Goal: Browse casually

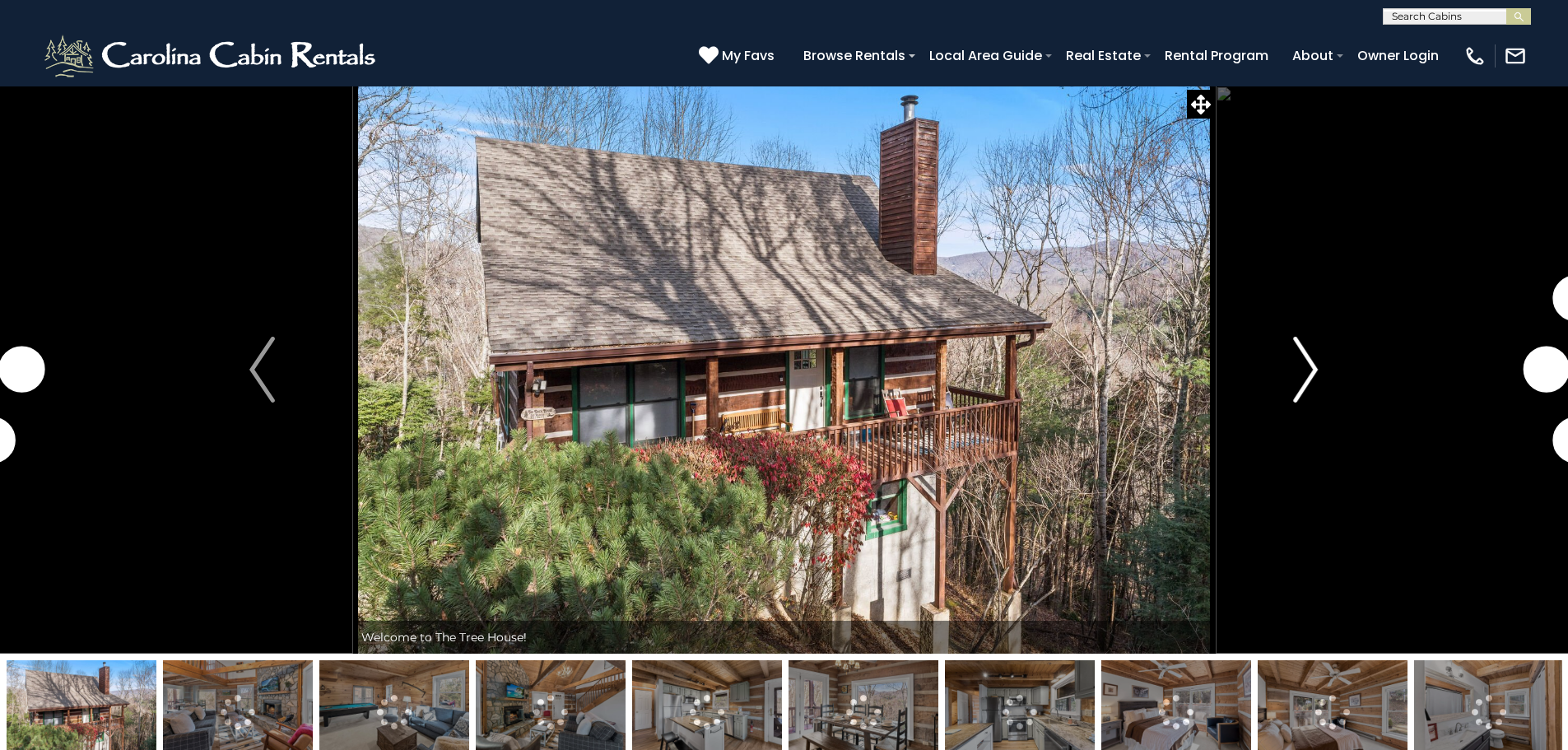
click at [1306, 357] on img "Next" at bounding box center [1305, 369] width 24 height 66
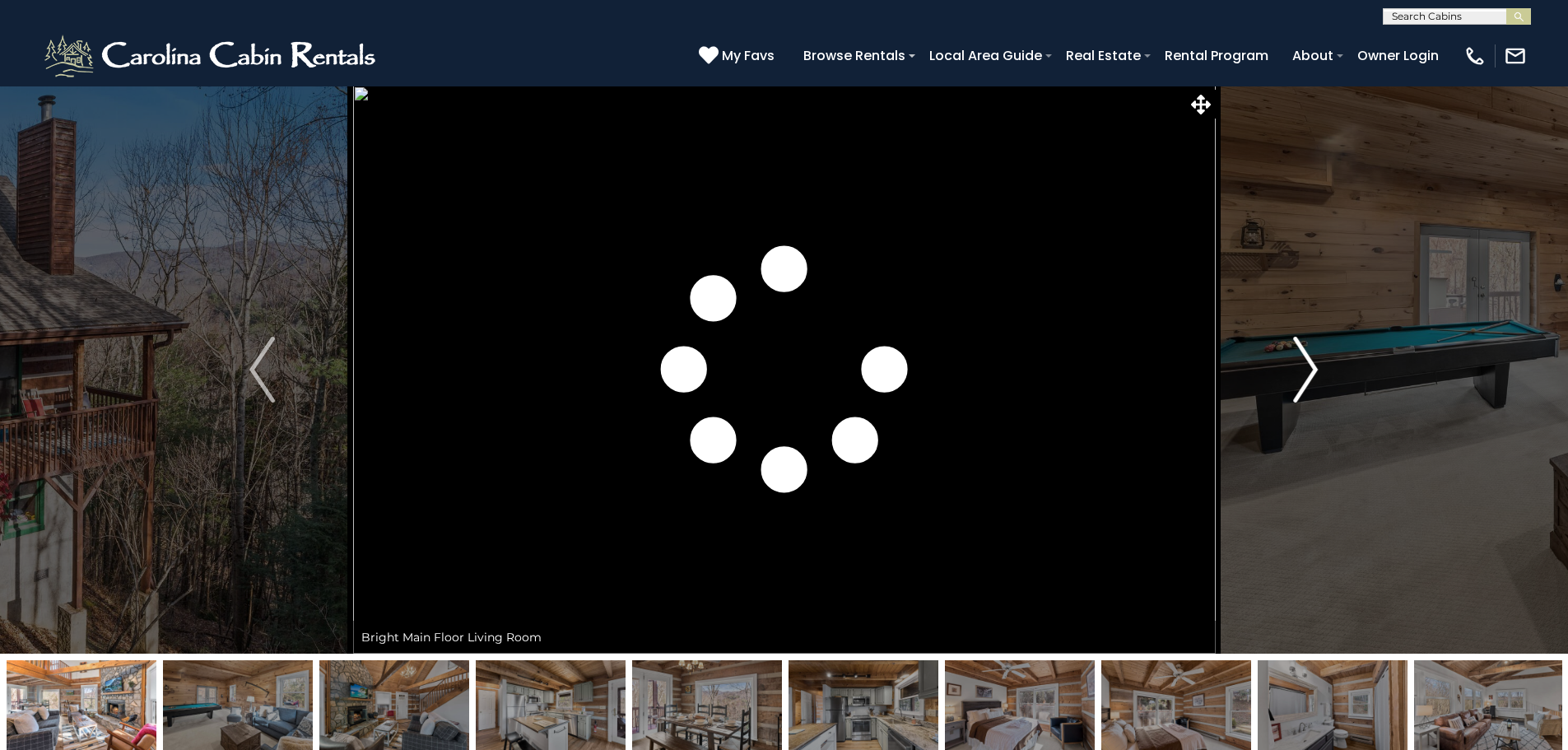
click at [1306, 357] on img "Next" at bounding box center [1305, 369] width 24 height 66
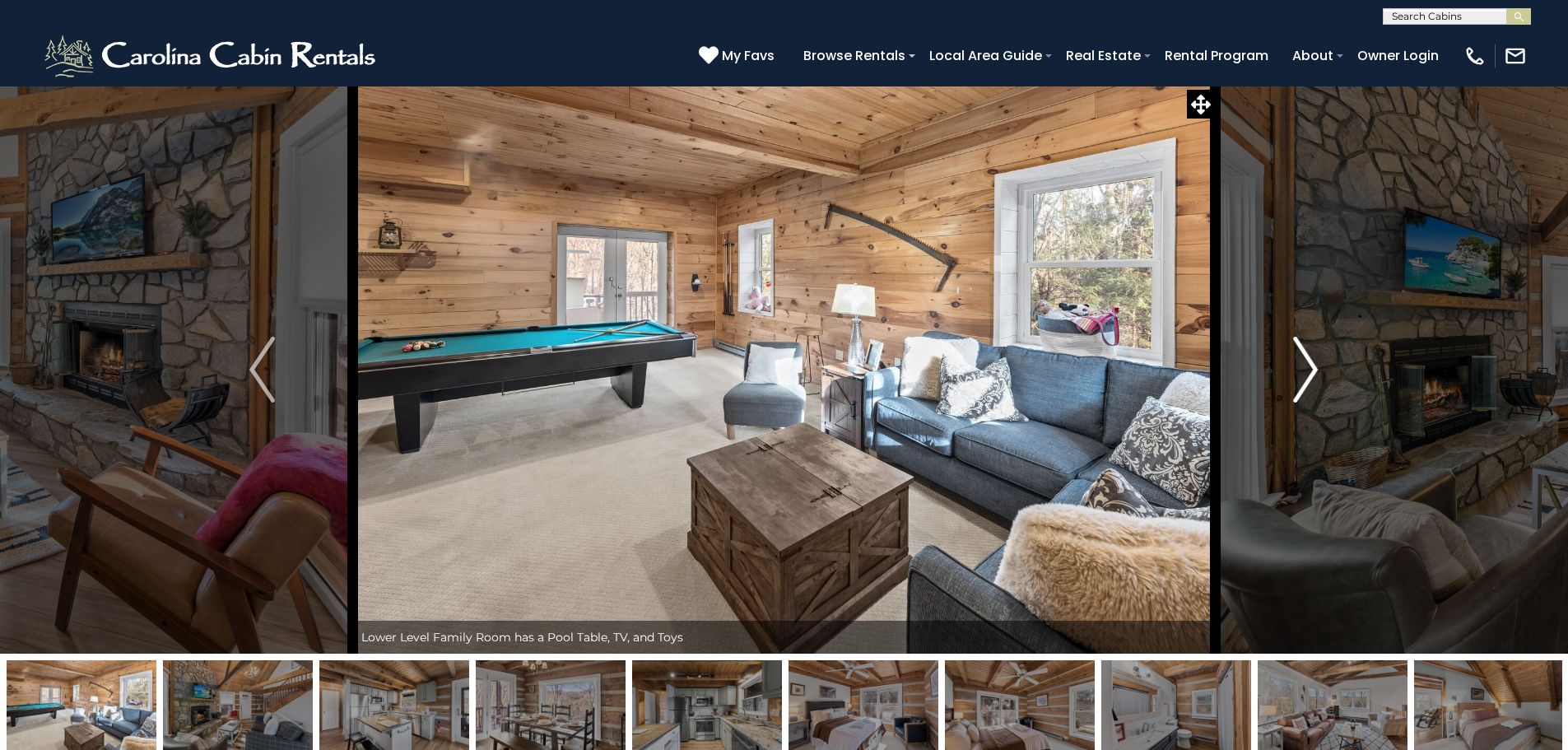
click at [1306, 357] on img "Next" at bounding box center [1305, 369] width 24 height 66
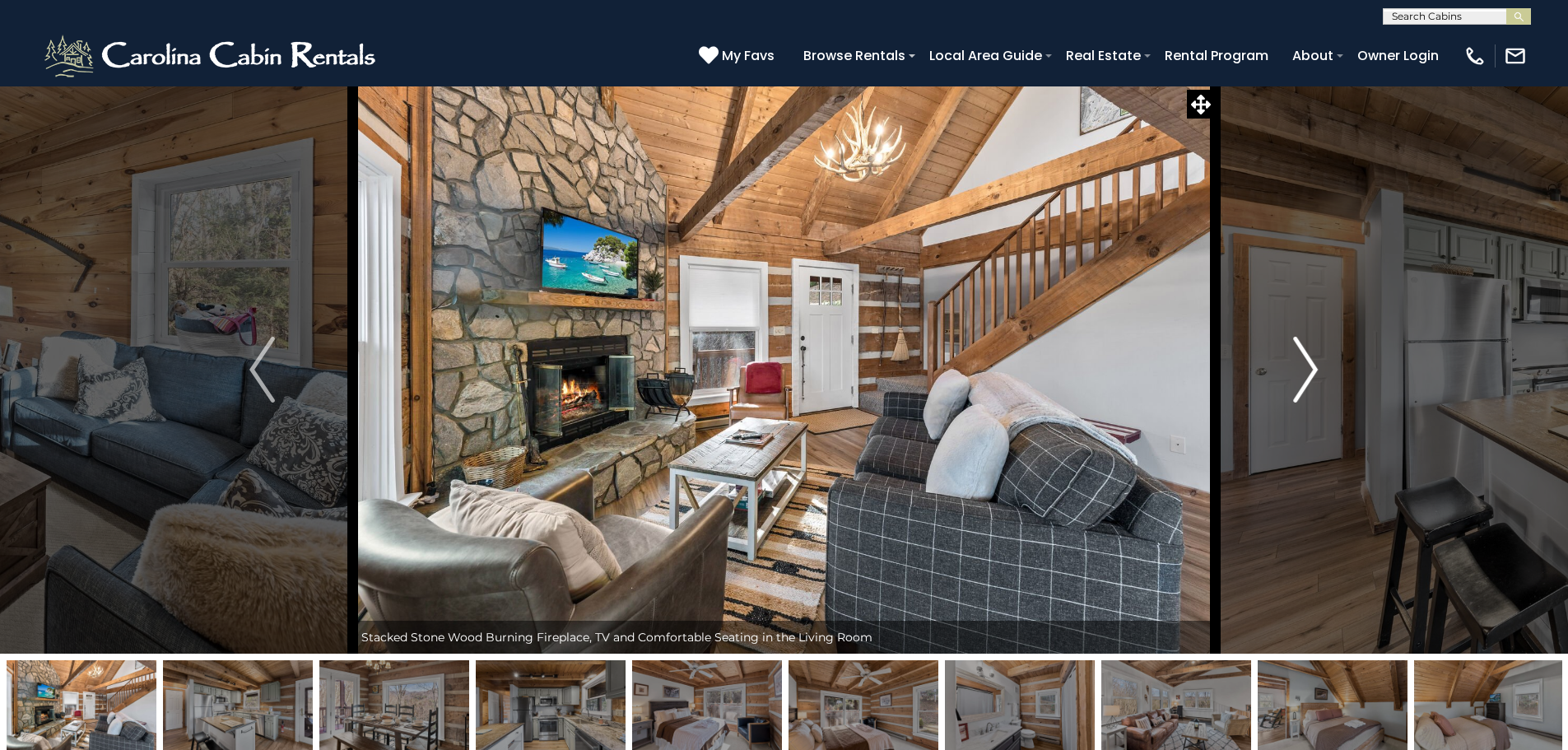
click at [1306, 357] on img "Next" at bounding box center [1305, 369] width 24 height 66
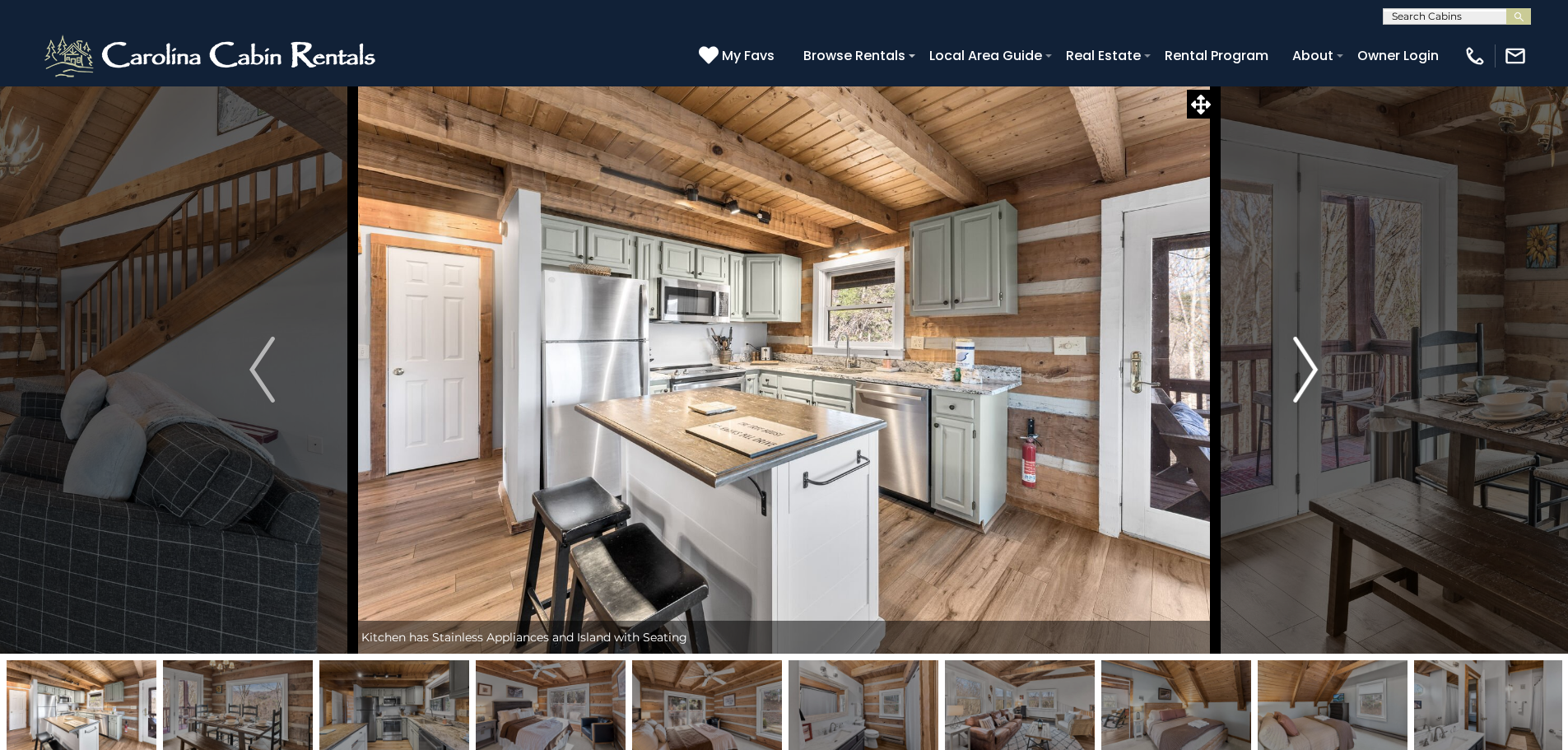
click at [1306, 357] on img "Next" at bounding box center [1305, 369] width 24 height 66
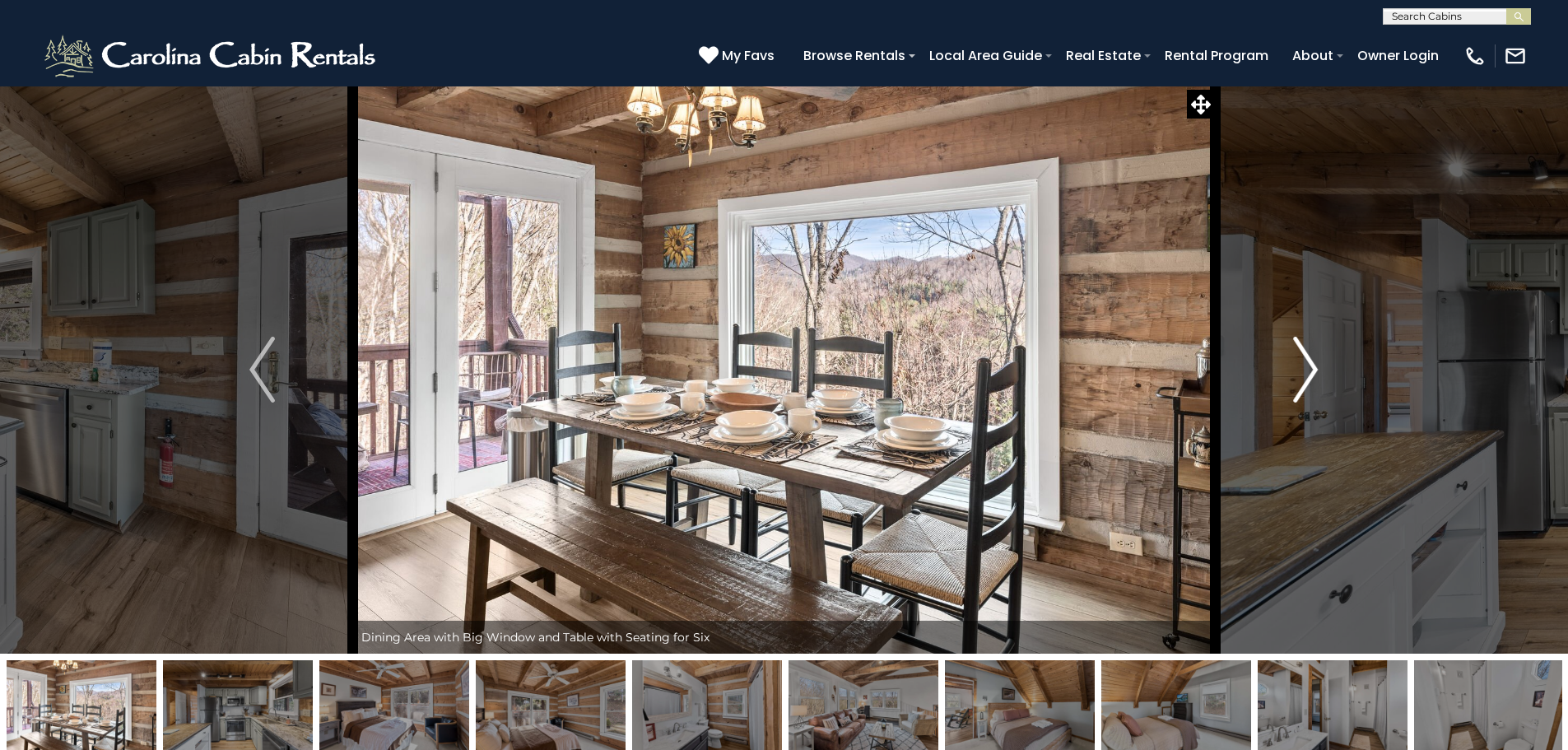
click at [1306, 357] on img "Next" at bounding box center [1305, 369] width 24 height 66
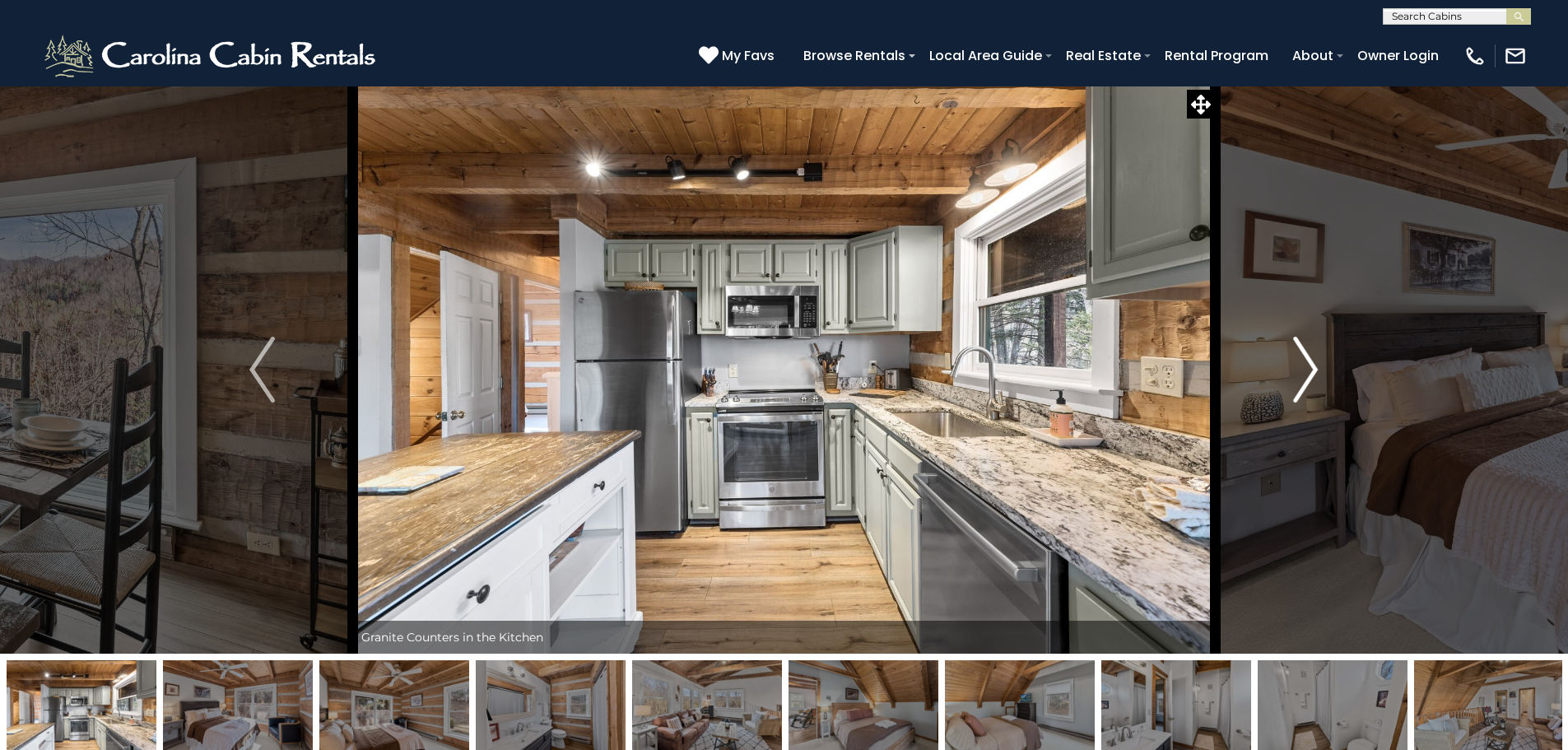
click at [1306, 357] on img "Next" at bounding box center [1305, 369] width 24 height 66
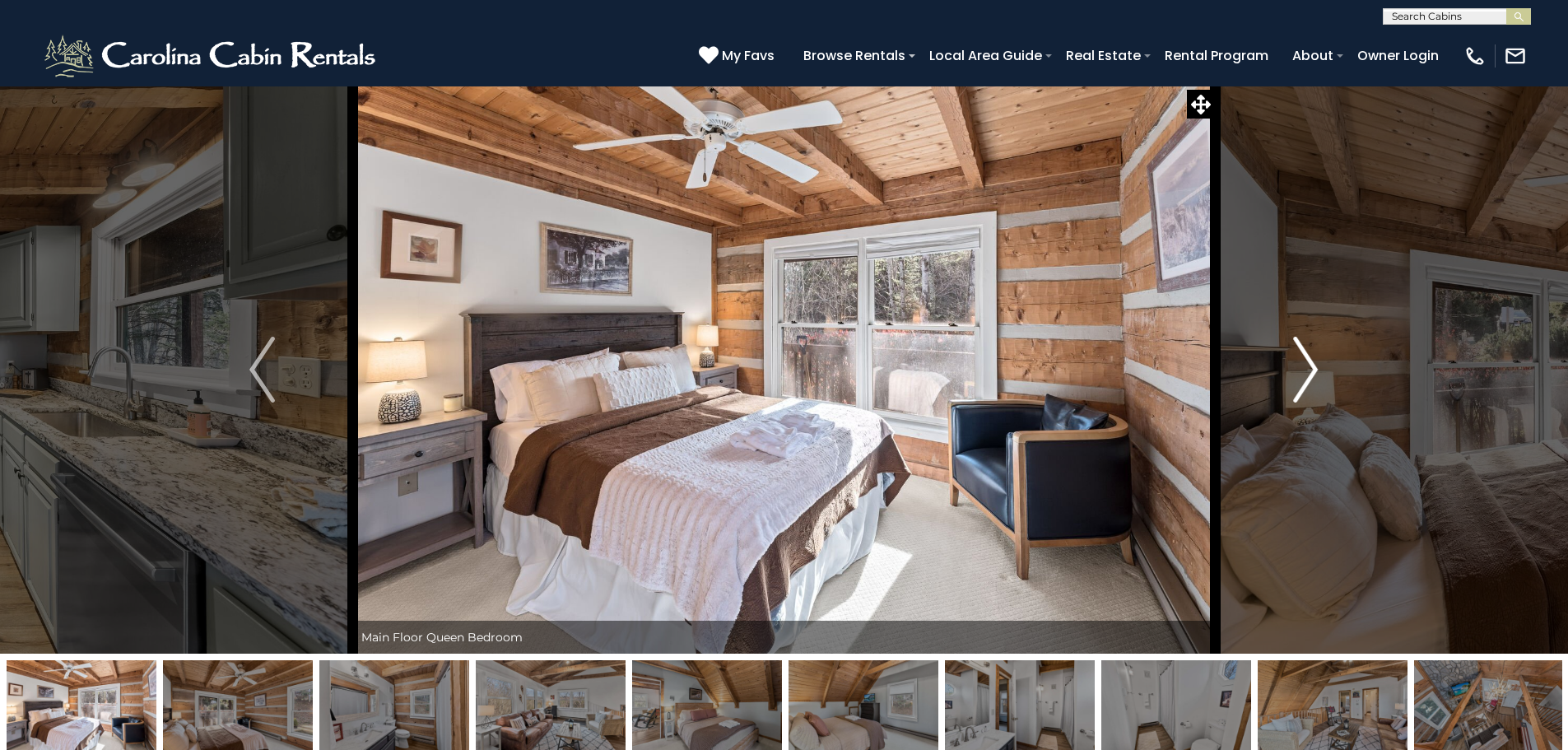
click at [1306, 357] on img "Next" at bounding box center [1305, 369] width 24 height 66
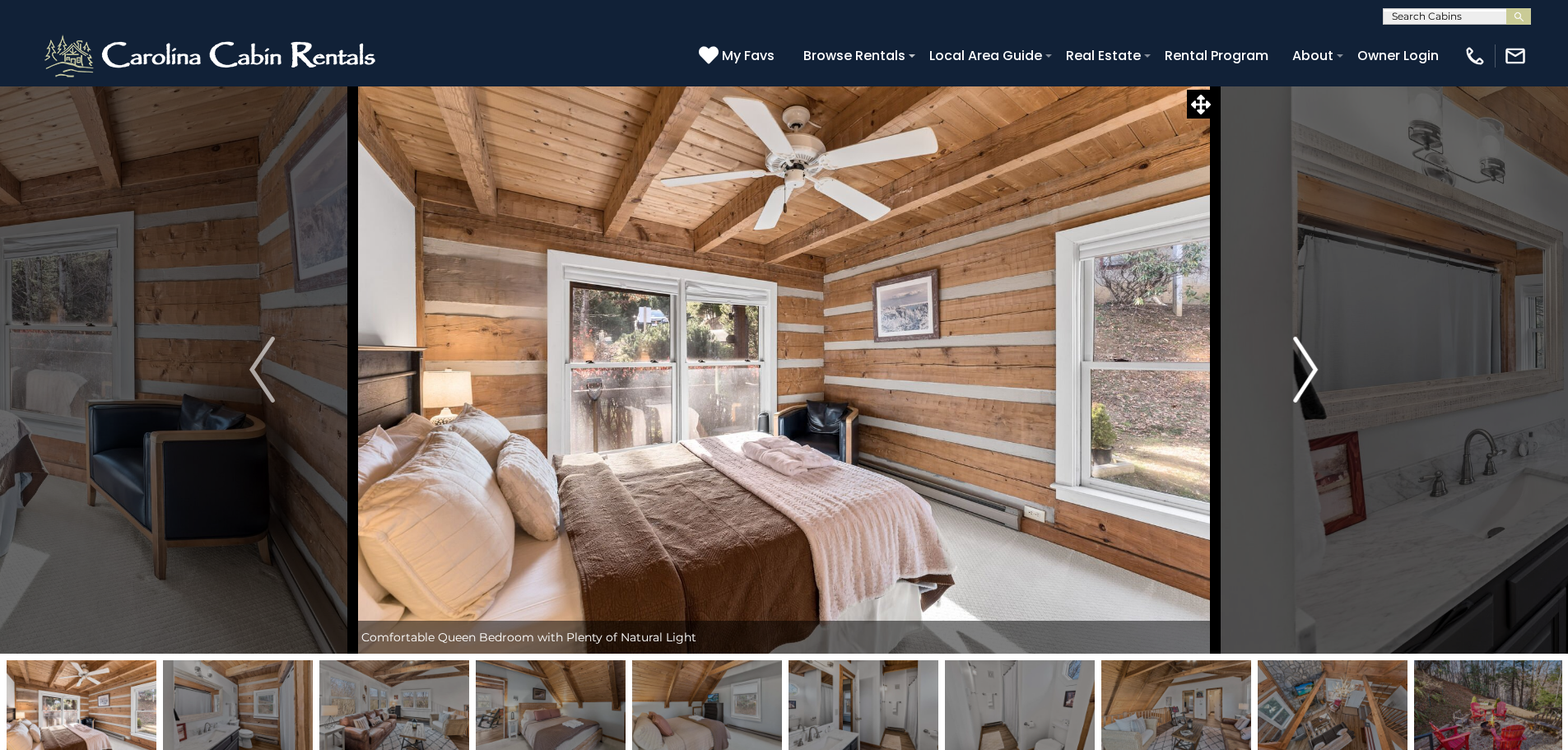
click at [1295, 361] on button "Next" at bounding box center [1305, 370] width 181 height 568
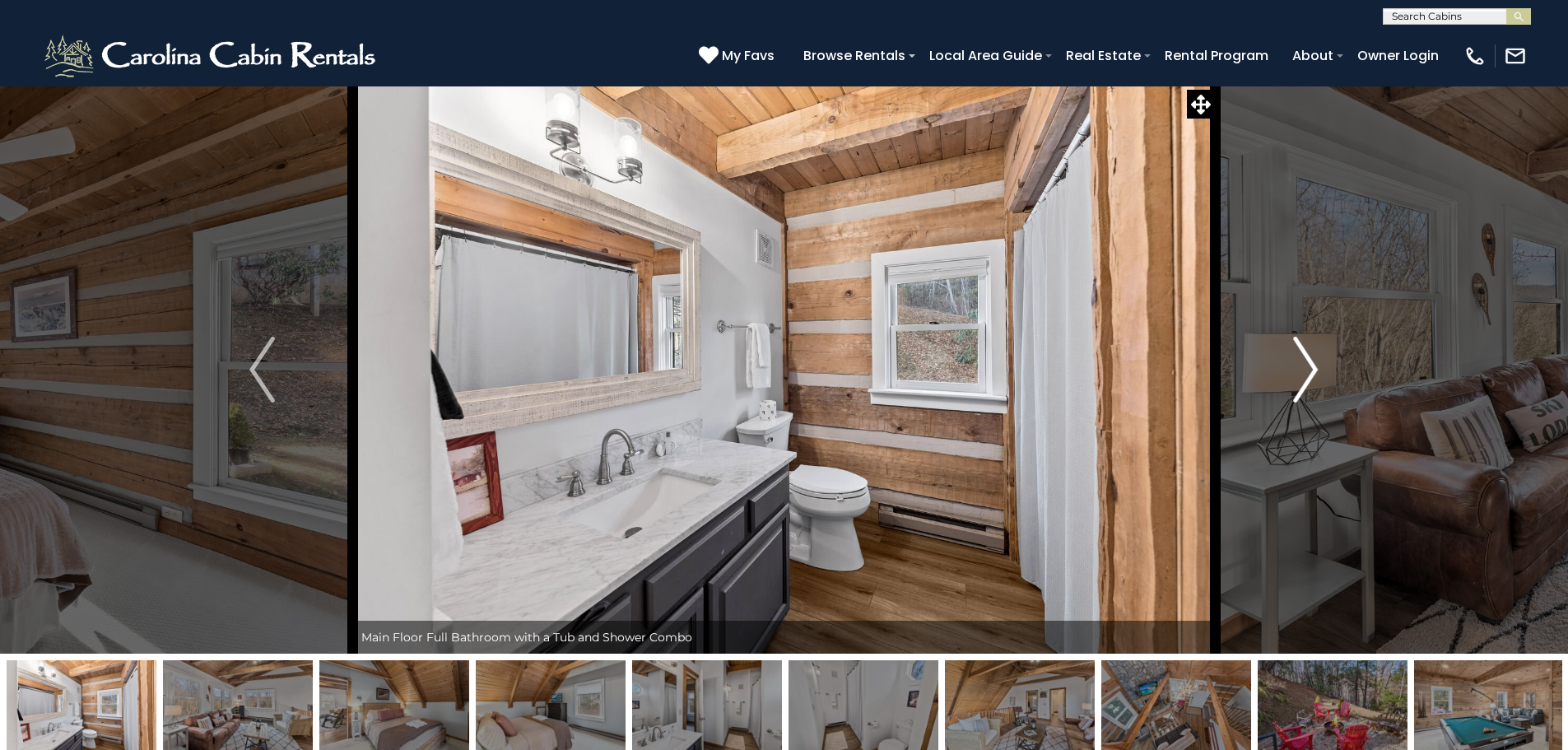
click at [1298, 359] on img "Next" at bounding box center [1305, 369] width 24 height 66
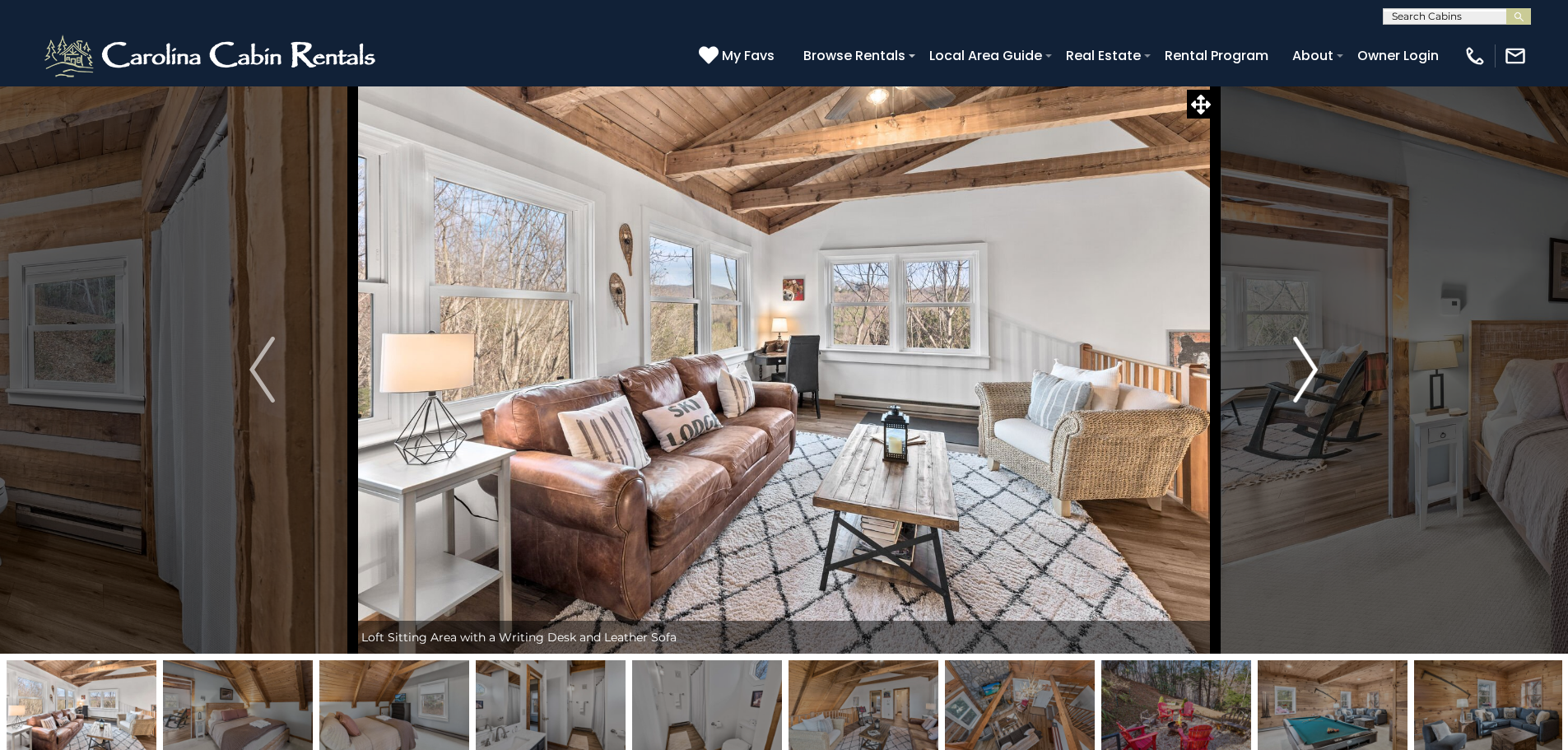
click at [1297, 363] on img "Next" at bounding box center [1305, 369] width 24 height 66
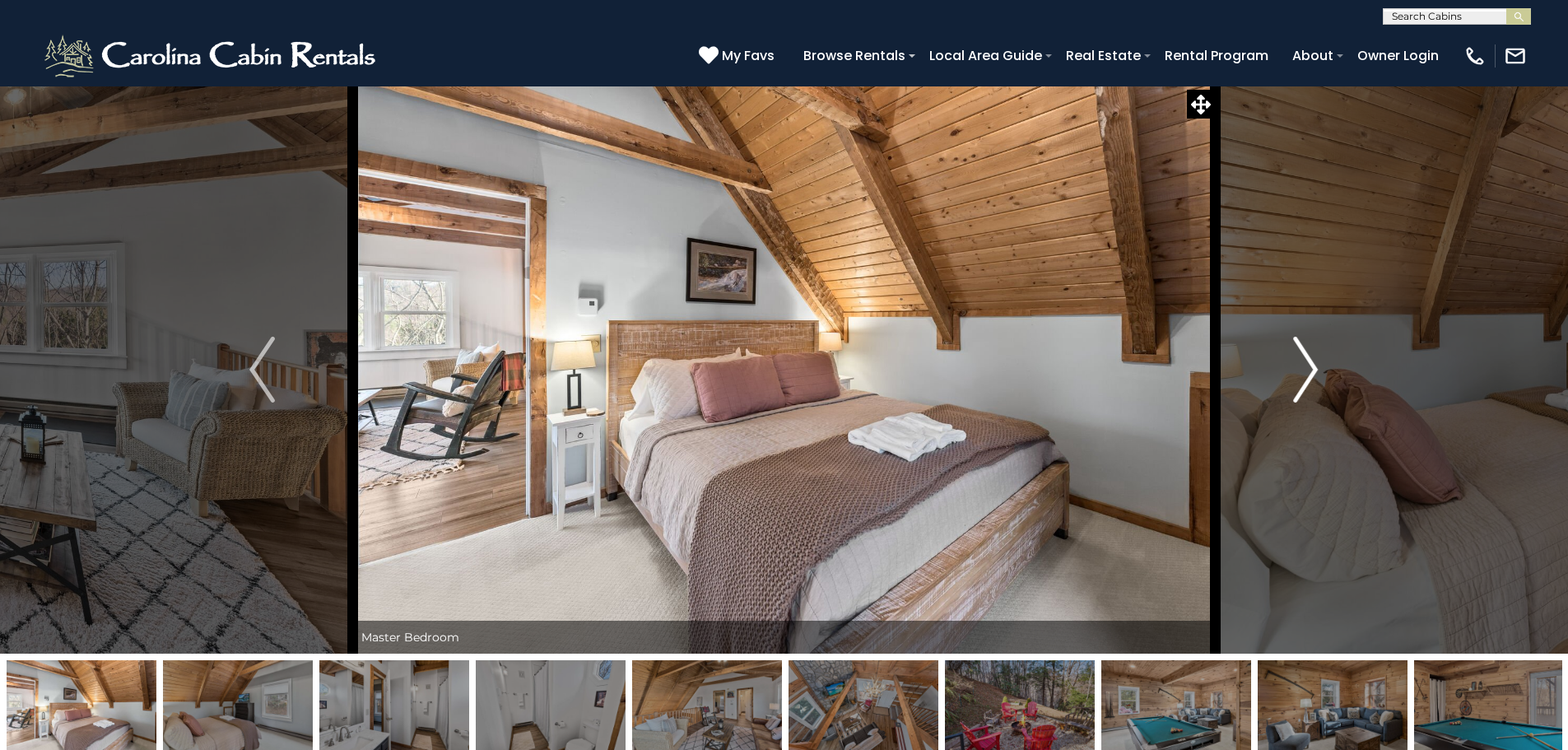
click at [1297, 363] on img "Next" at bounding box center [1305, 369] width 24 height 66
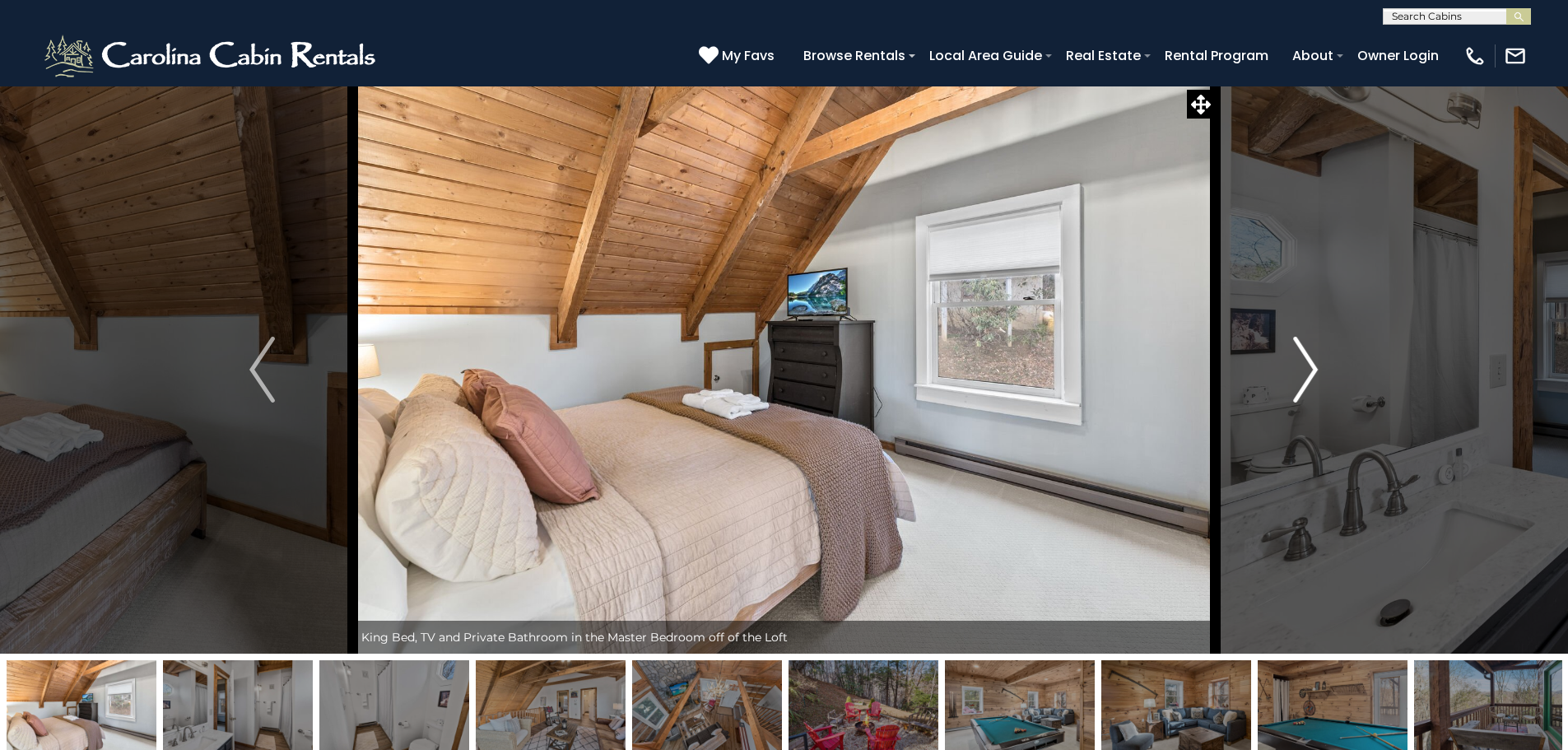
click at [1297, 363] on img "Next" at bounding box center [1305, 369] width 24 height 66
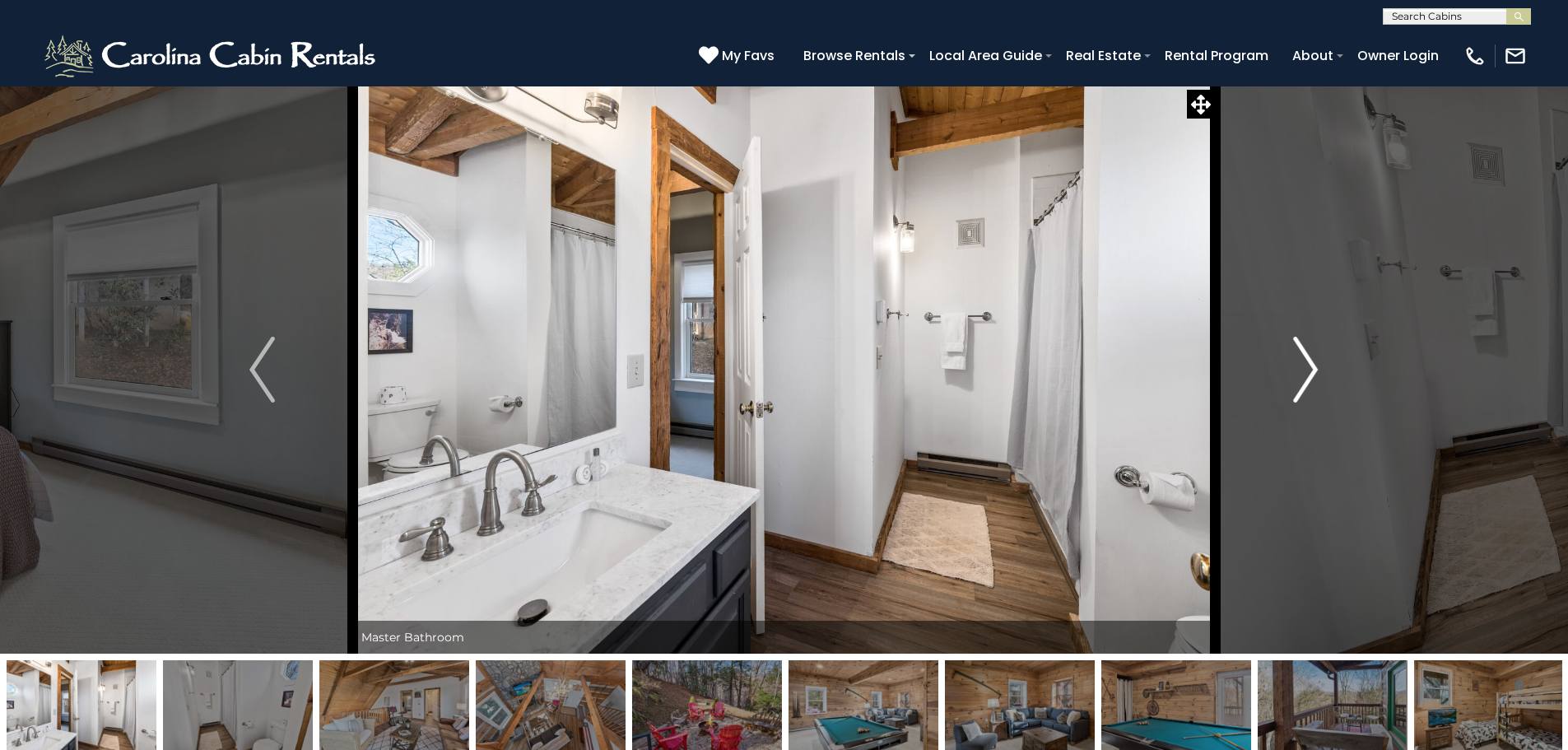
click at [1297, 363] on img "Next" at bounding box center [1305, 369] width 24 height 66
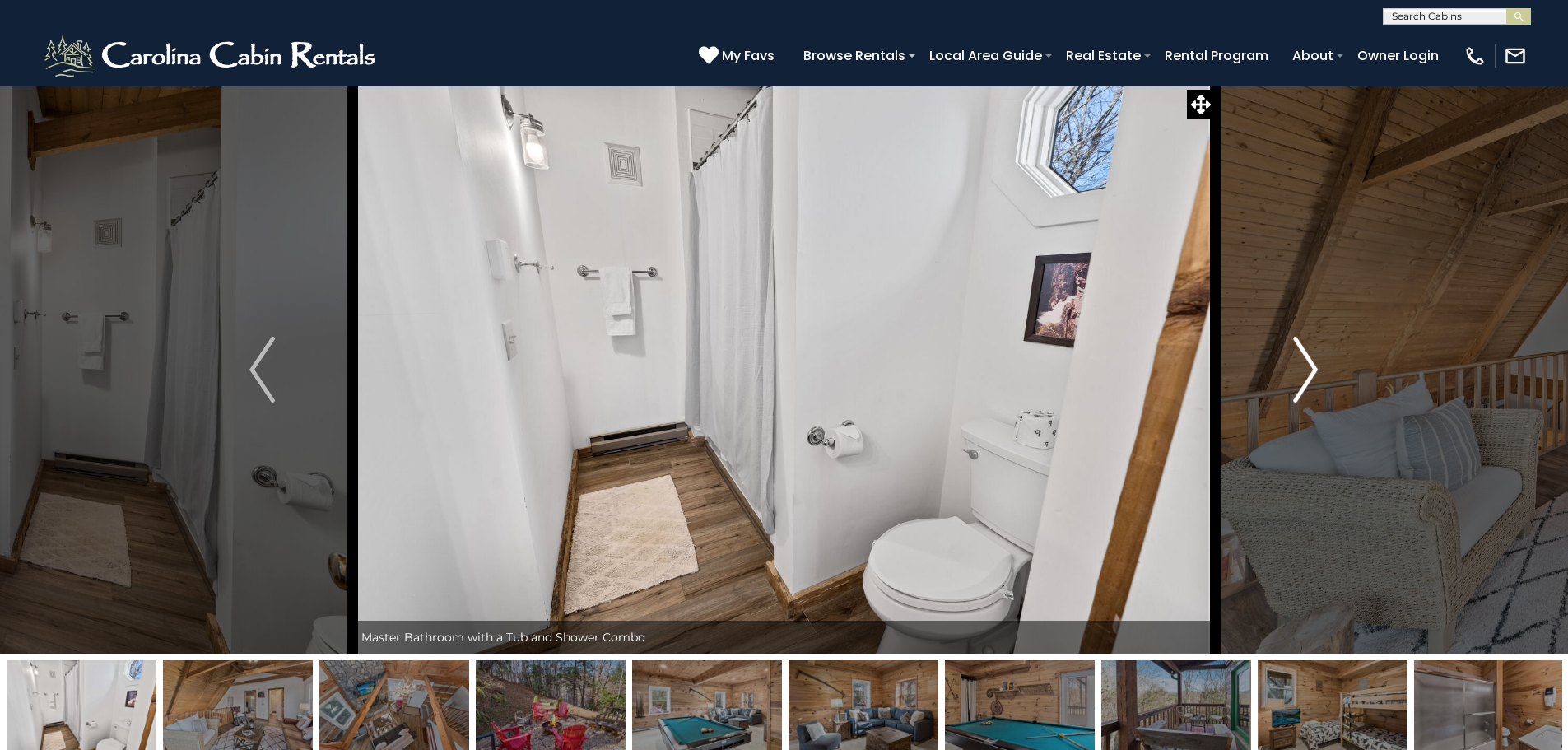
click at [1297, 363] on img "Next" at bounding box center [1305, 369] width 24 height 66
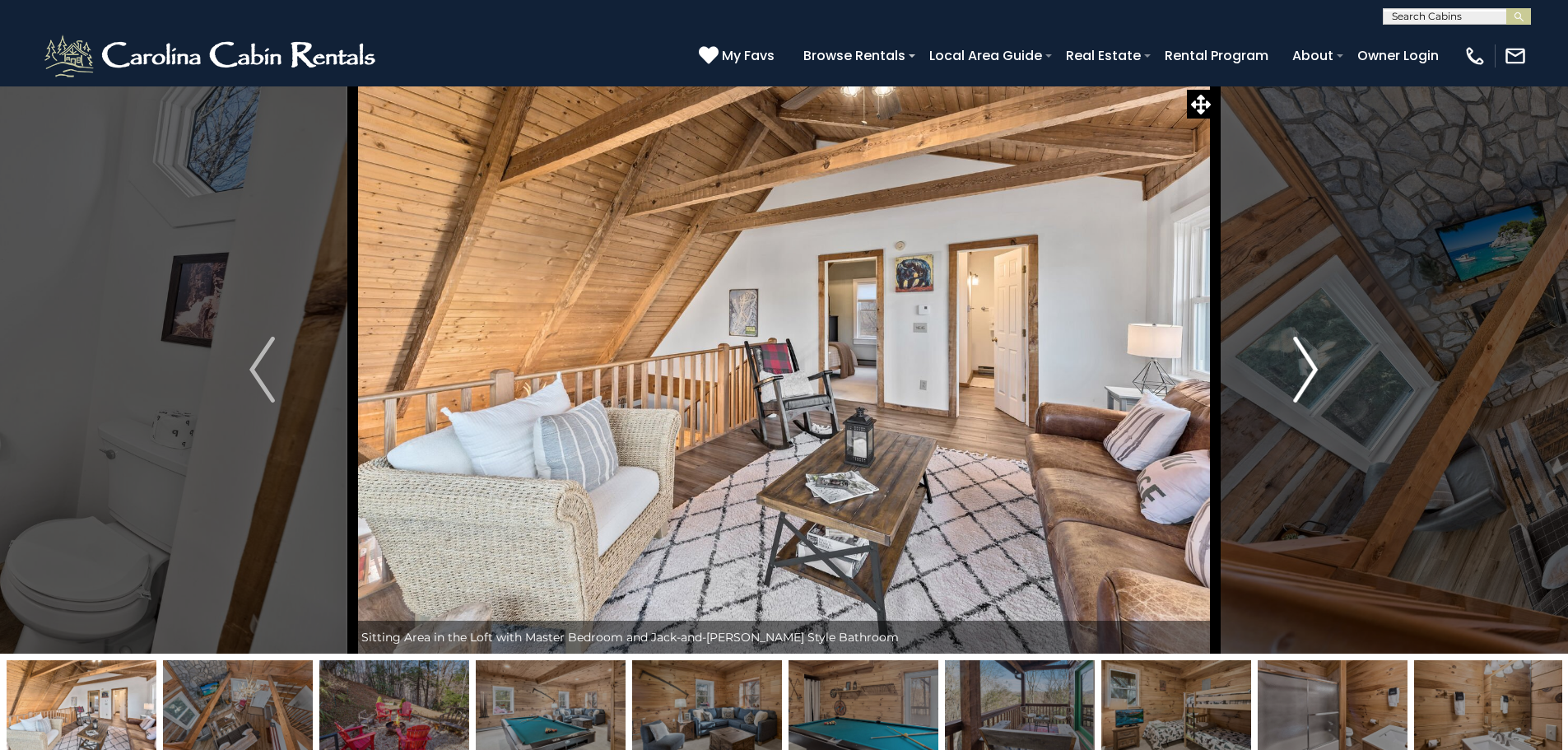
click at [1297, 363] on img "Next" at bounding box center [1305, 369] width 24 height 66
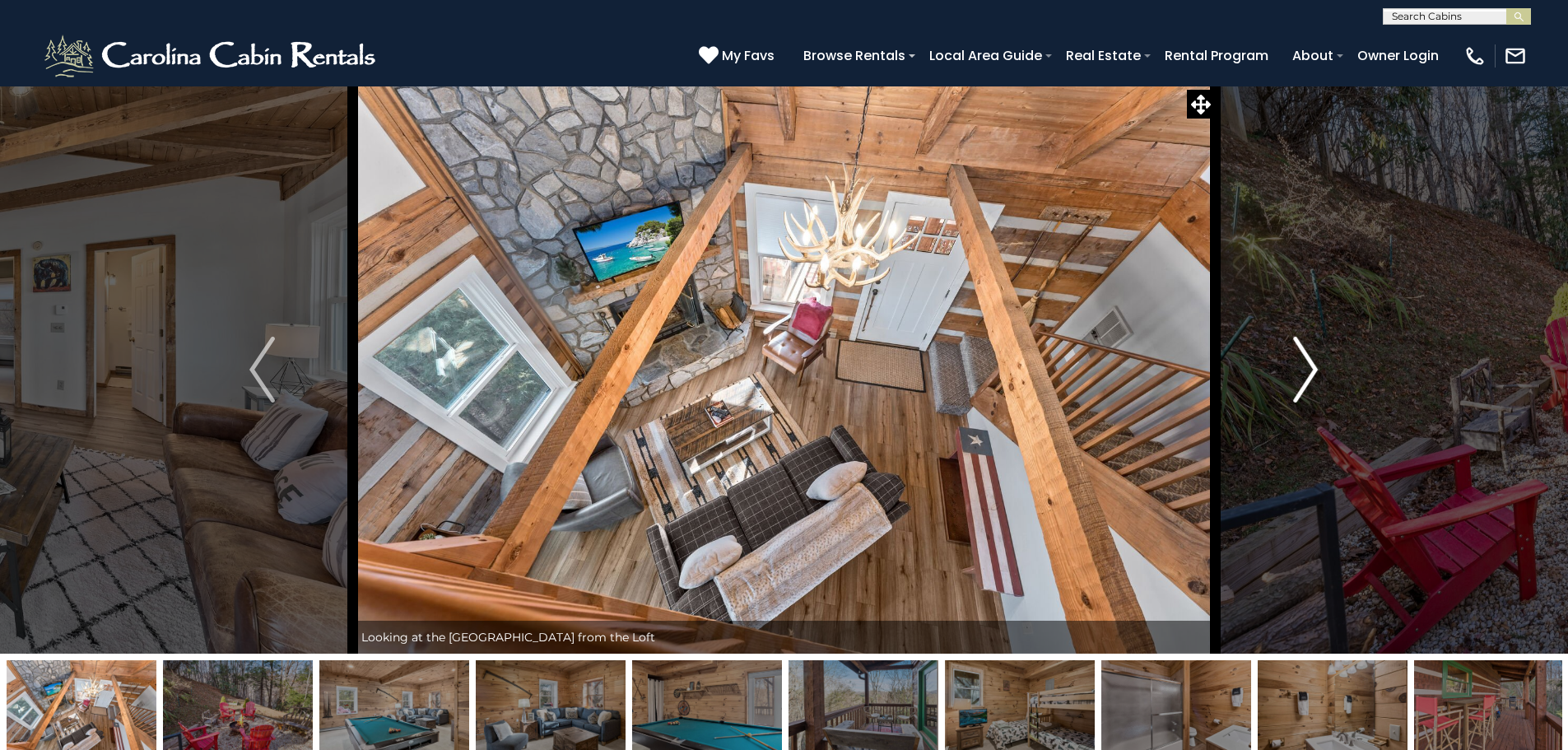
click at [1297, 363] on img "Next" at bounding box center [1305, 369] width 24 height 66
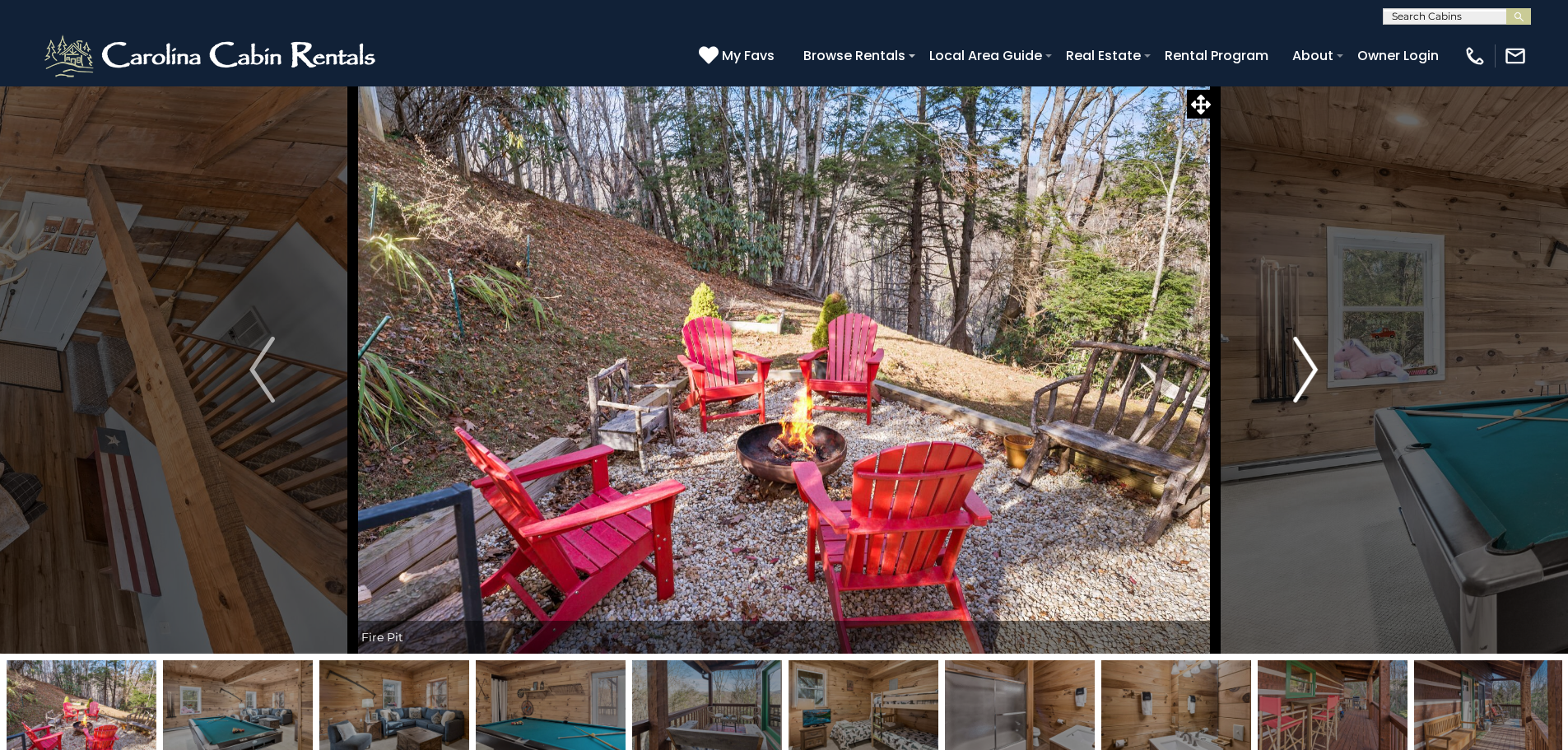
click at [1297, 363] on img "Next" at bounding box center [1305, 369] width 24 height 66
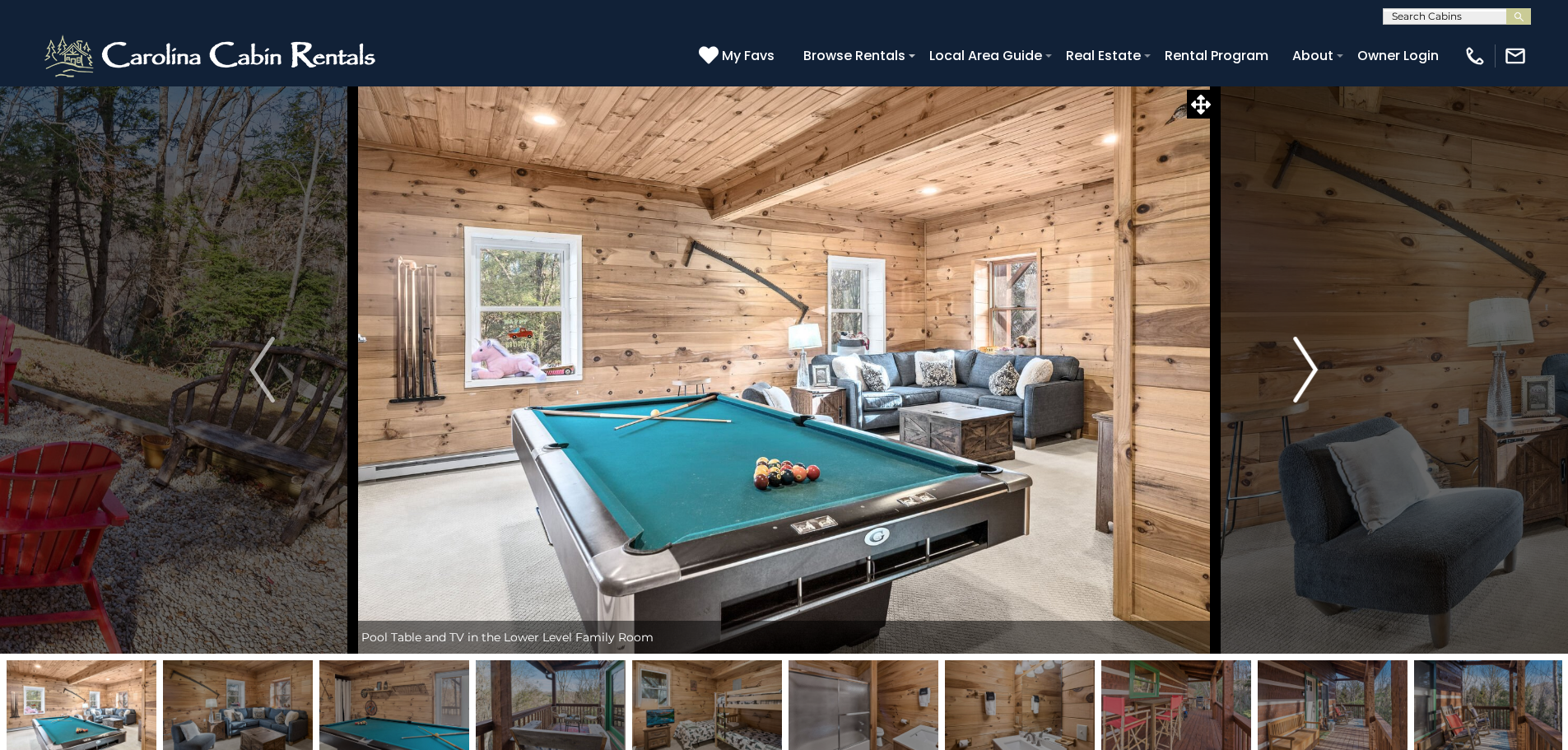
click at [1296, 365] on img "Next" at bounding box center [1305, 369] width 24 height 66
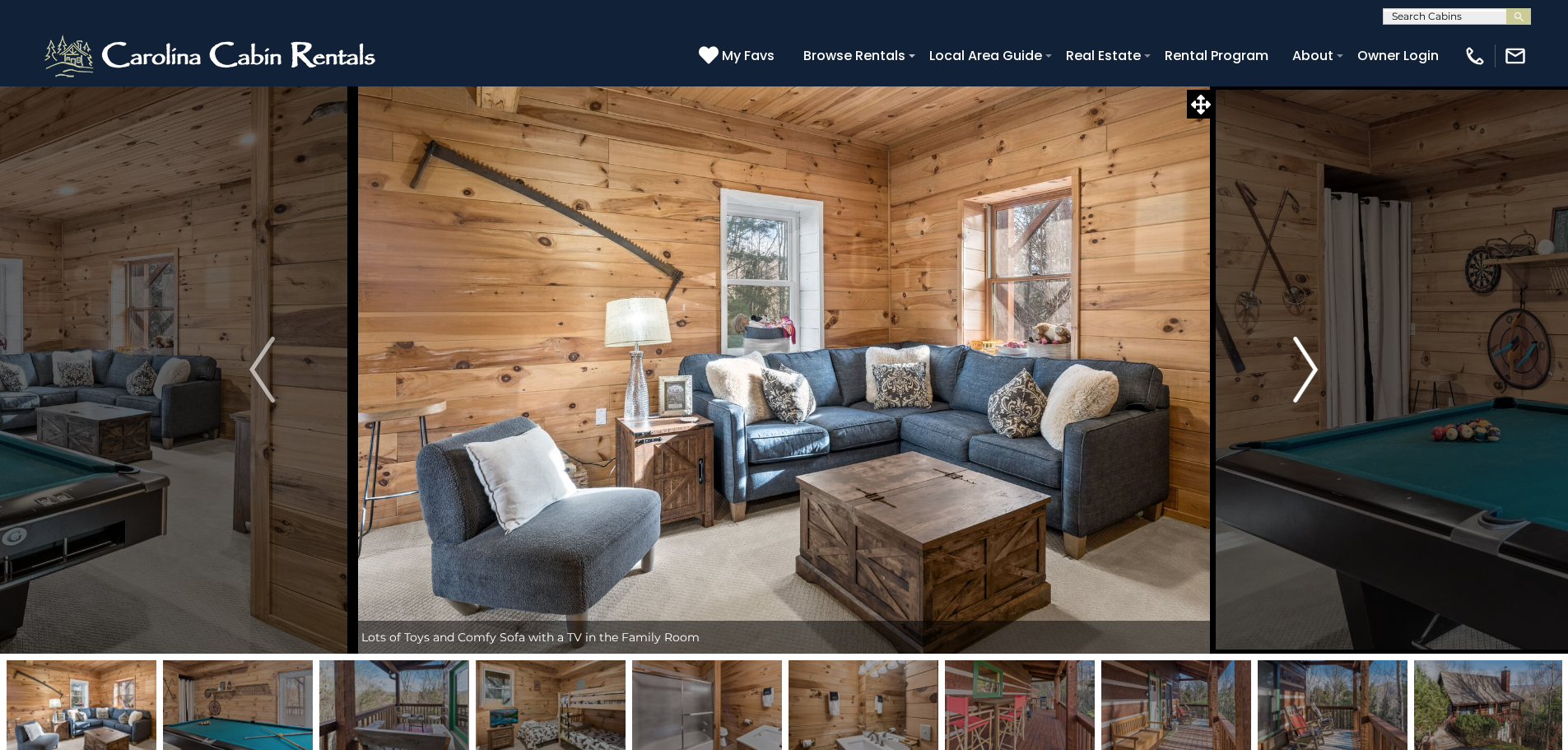
click at [1296, 365] on img "Next" at bounding box center [1305, 369] width 24 height 66
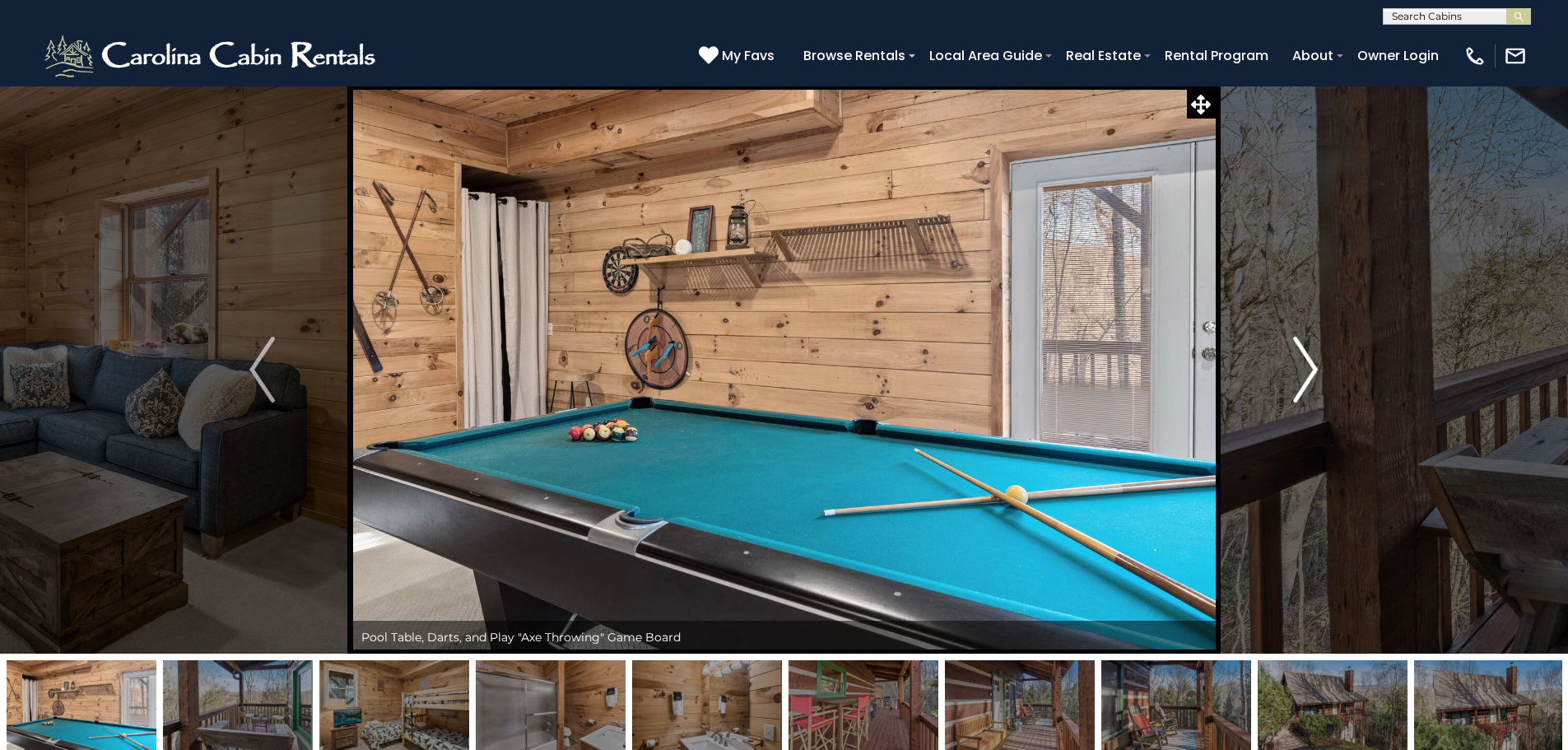
click at [1296, 365] on img "Next" at bounding box center [1305, 369] width 24 height 66
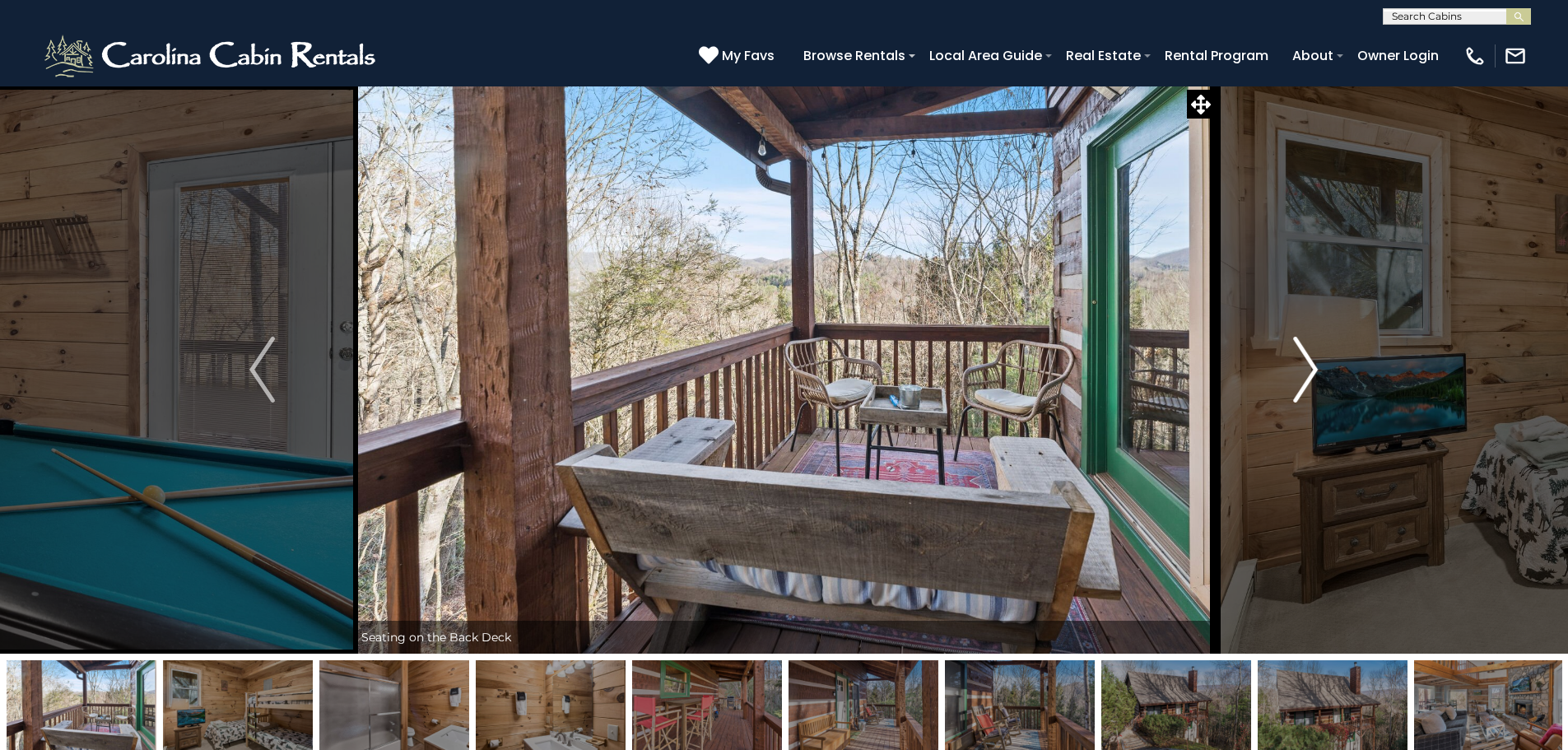
click at [1296, 365] on img "Next" at bounding box center [1305, 369] width 24 height 66
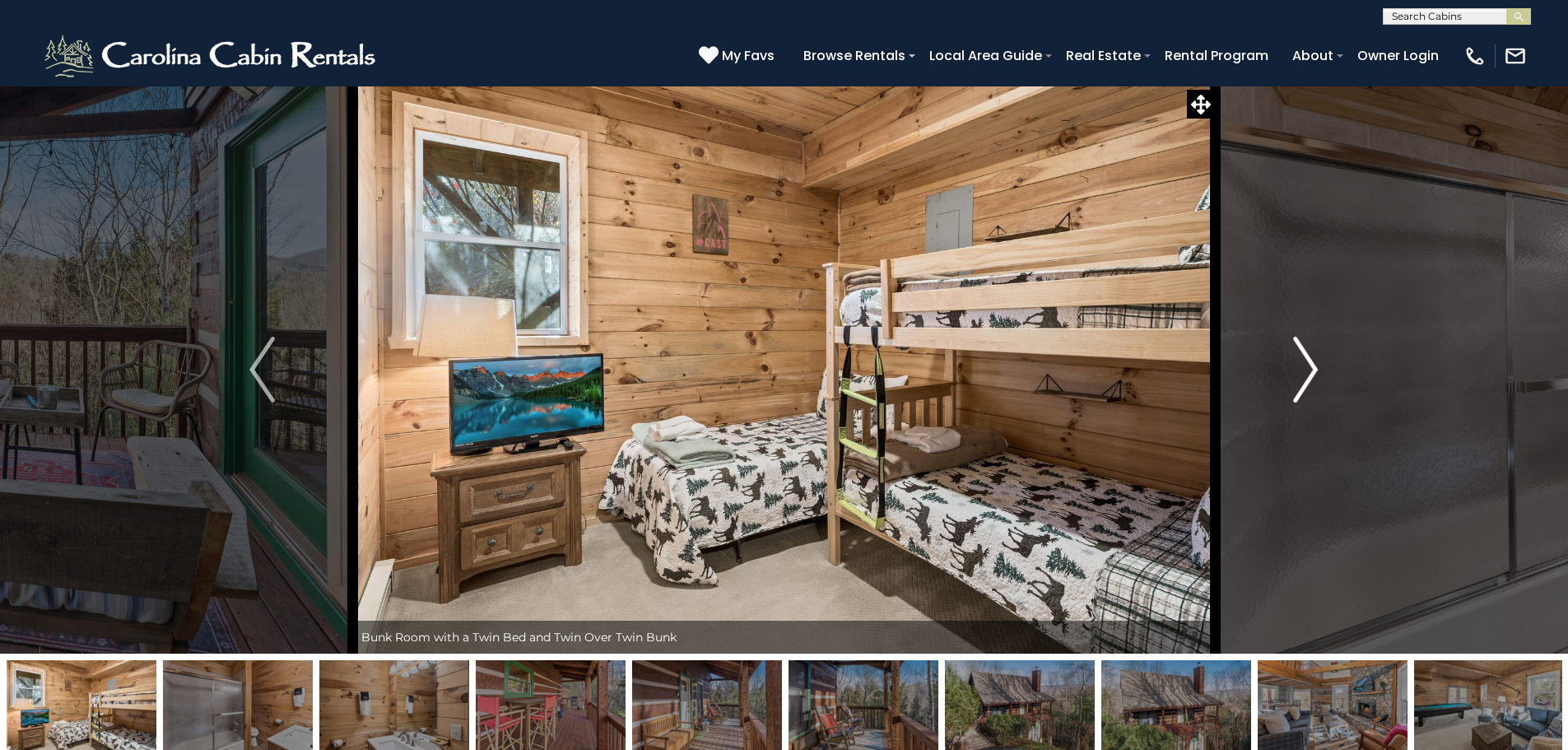
click at [1293, 362] on img "Next" at bounding box center [1305, 369] width 24 height 66
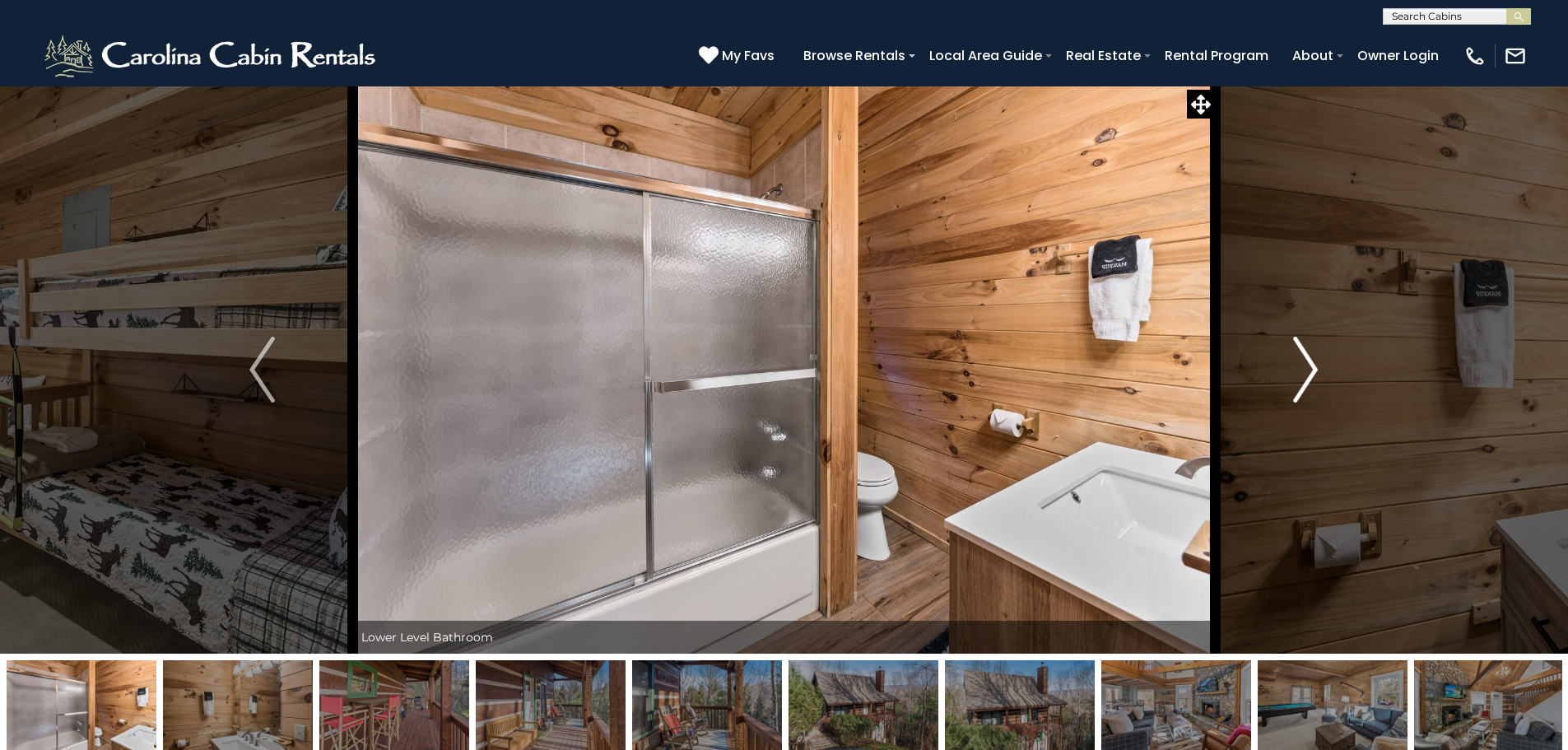
click at [1293, 362] on img "Next" at bounding box center [1305, 369] width 24 height 66
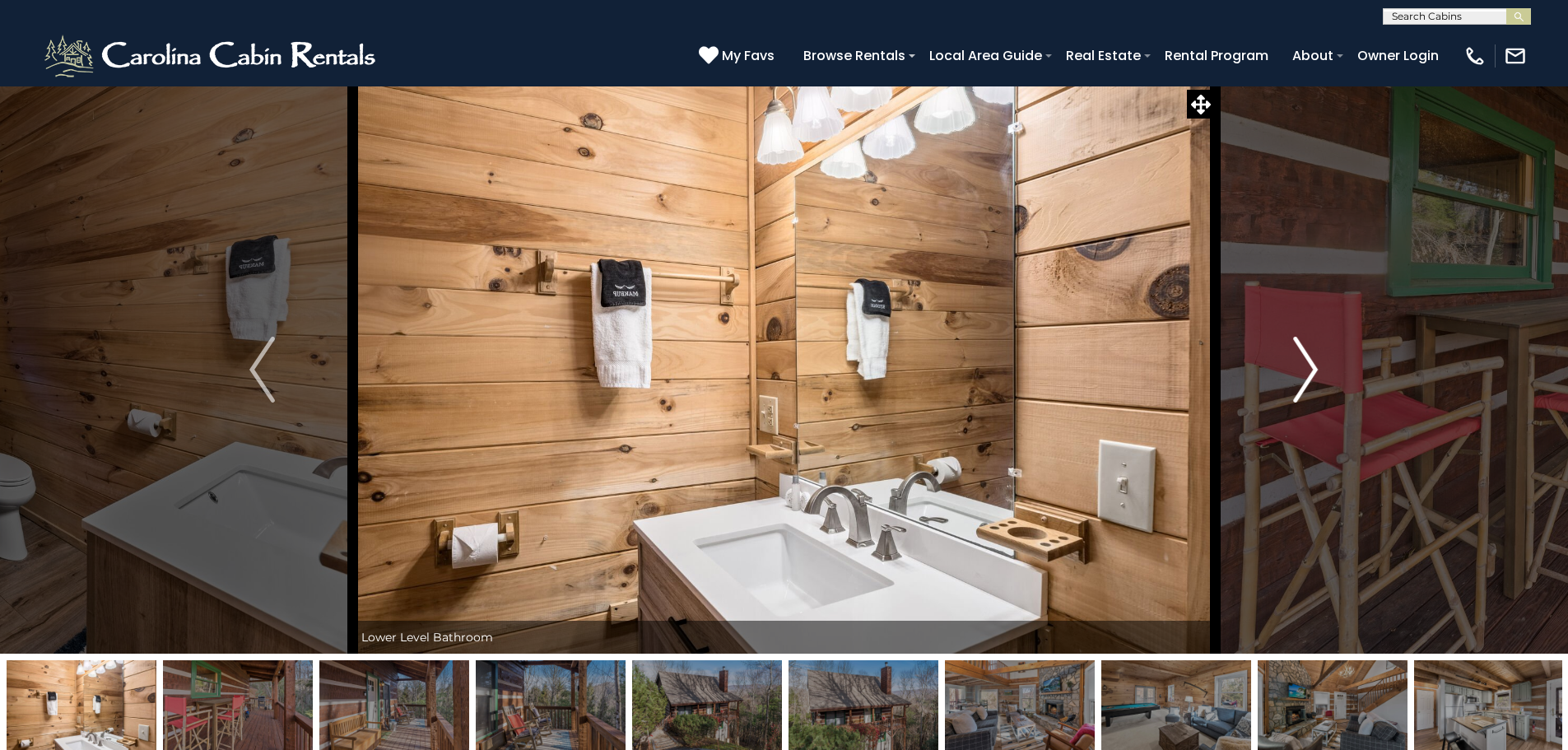
click at [1293, 362] on img "Next" at bounding box center [1305, 369] width 24 height 66
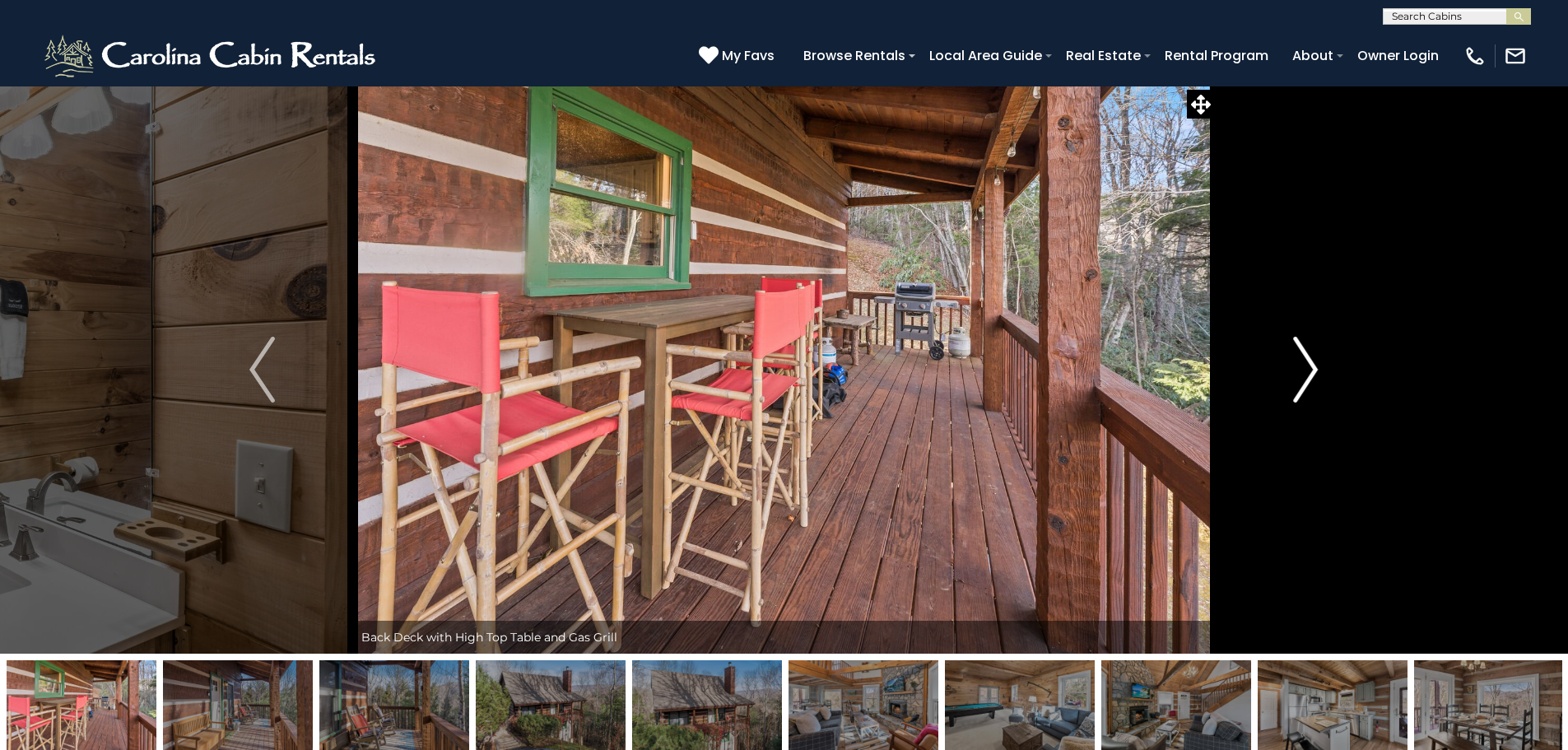
click at [1293, 362] on img "Next" at bounding box center [1305, 369] width 24 height 66
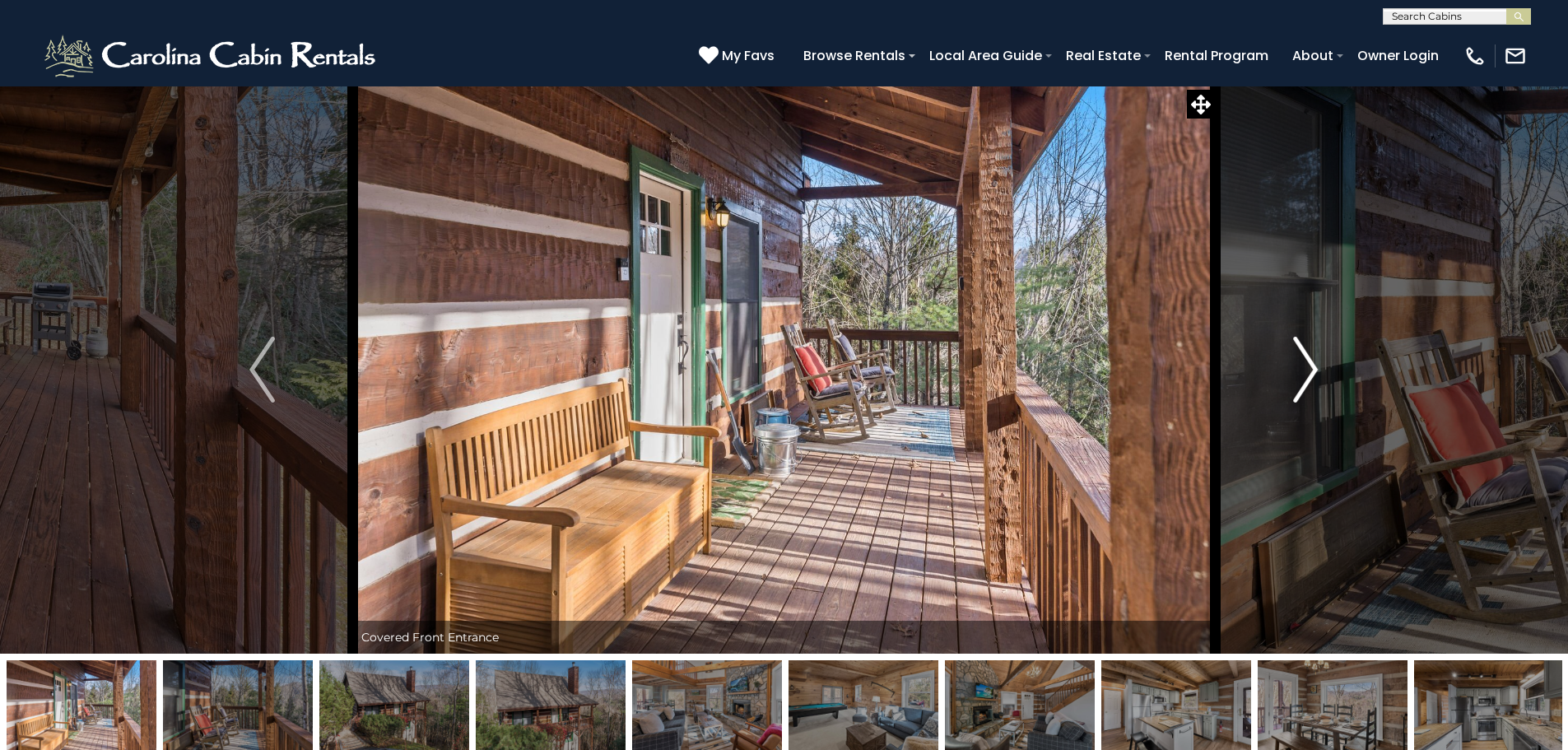
click at [1293, 362] on img "Next" at bounding box center [1305, 369] width 24 height 66
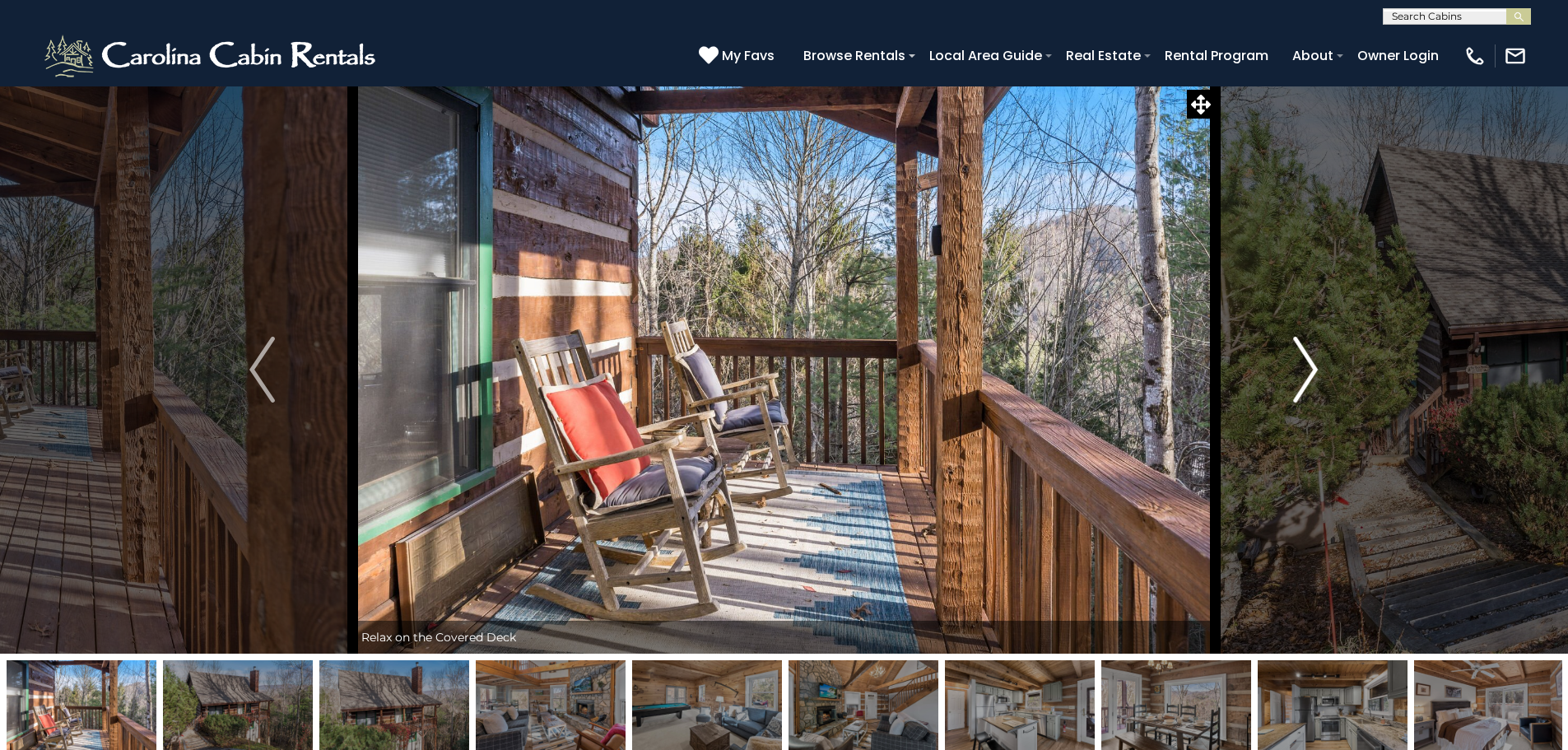
click at [1293, 362] on img "Next" at bounding box center [1305, 369] width 24 height 66
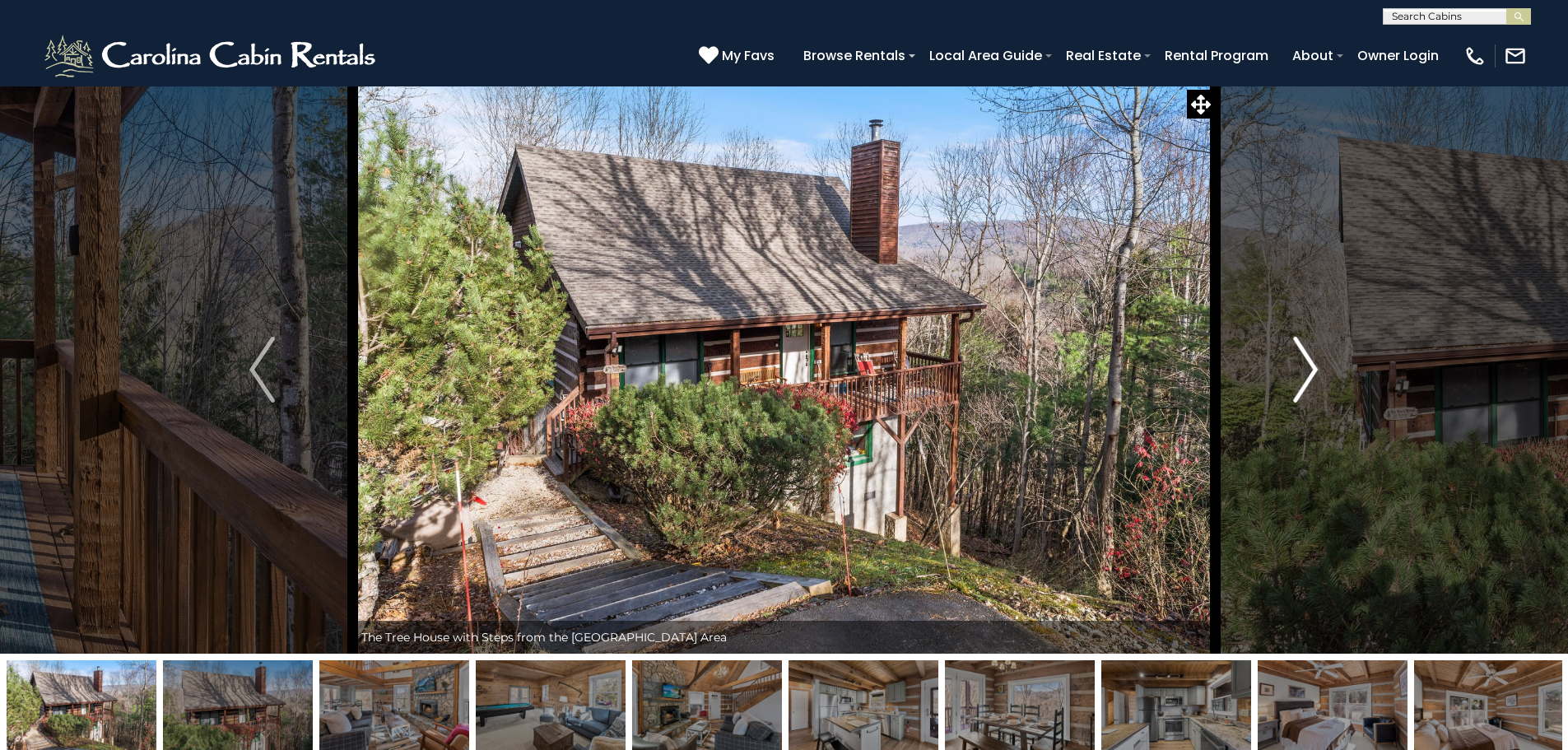
click at [1295, 379] on img "Next" at bounding box center [1305, 369] width 24 height 66
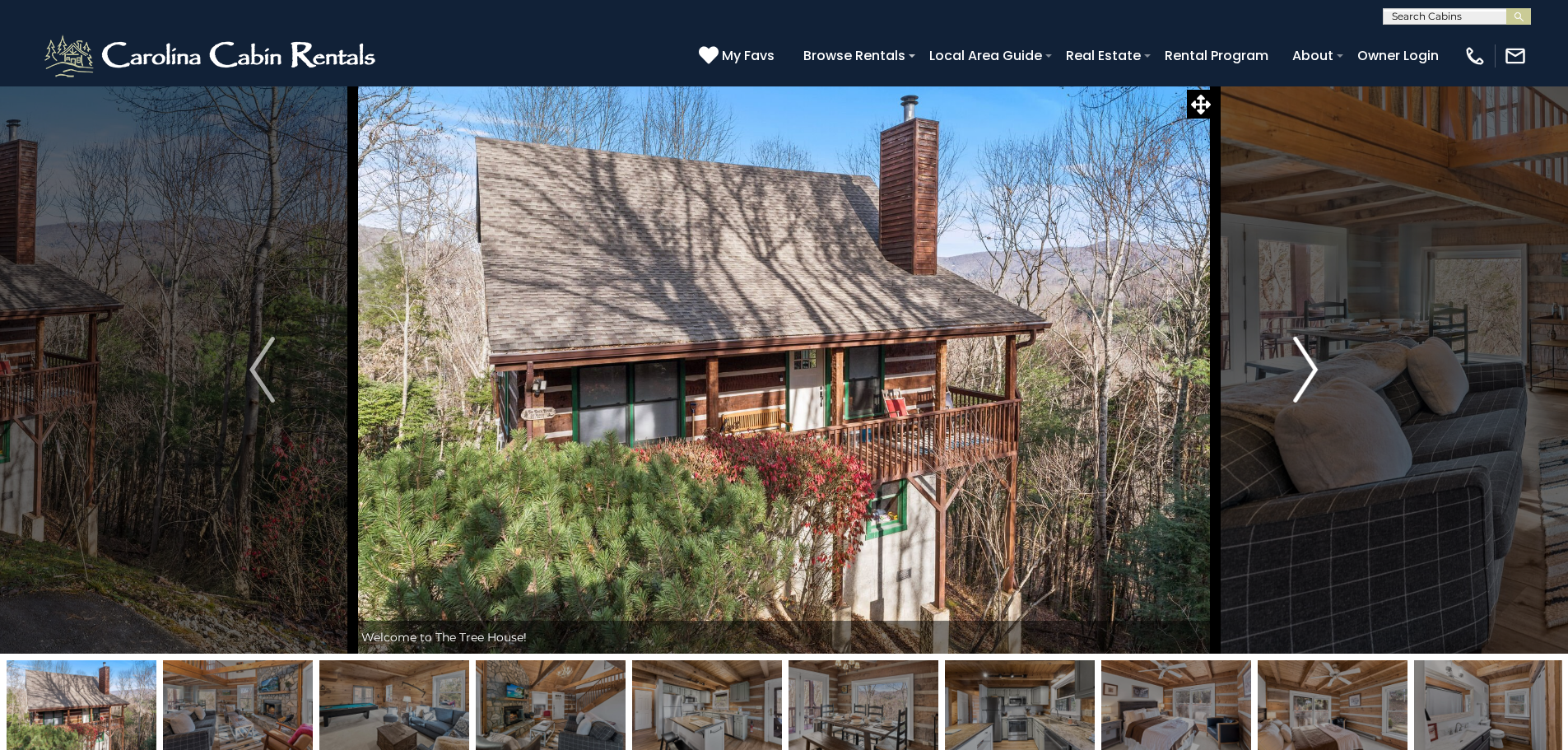
click at [1295, 379] on img "Next" at bounding box center [1305, 369] width 24 height 66
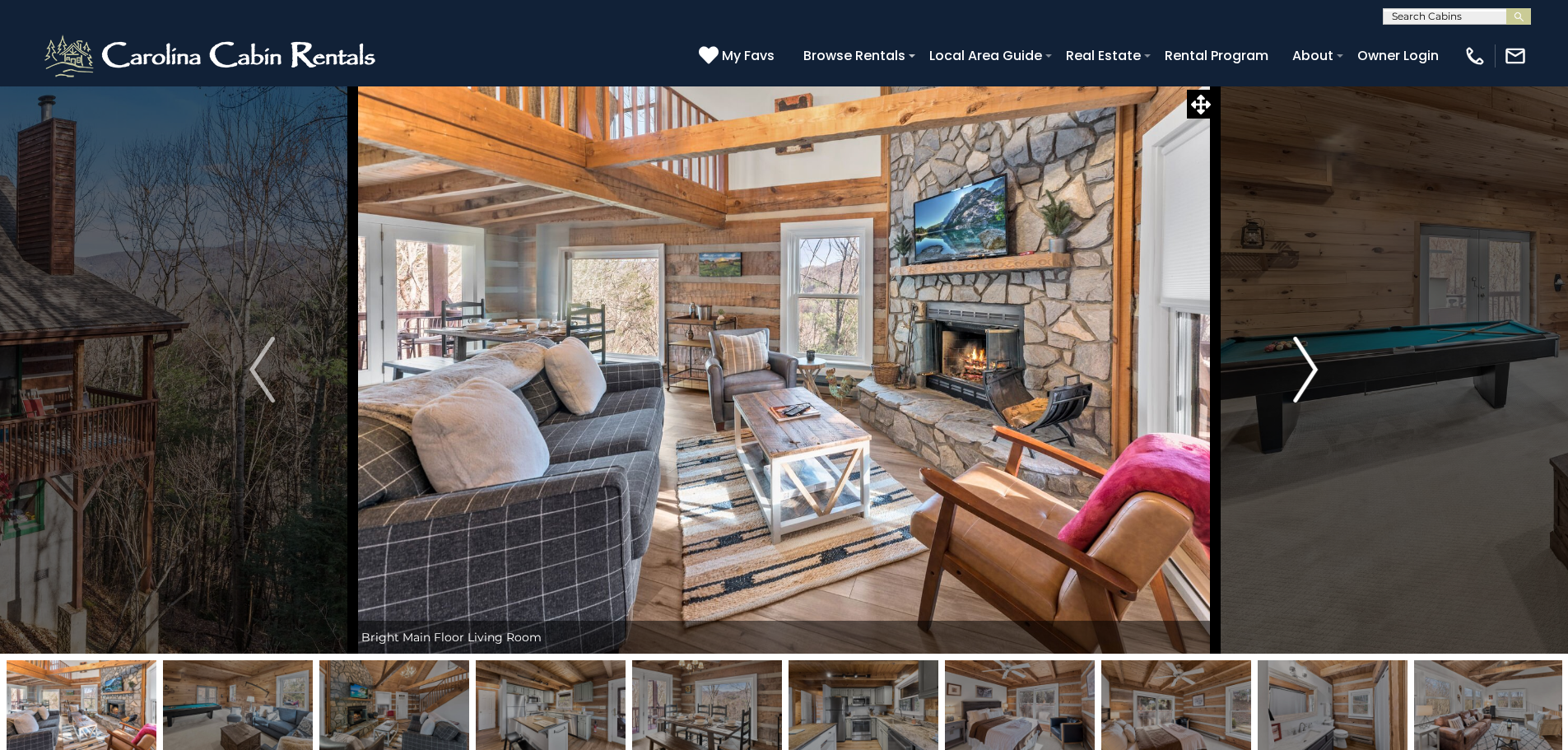
click at [1295, 379] on img "Next" at bounding box center [1305, 369] width 24 height 66
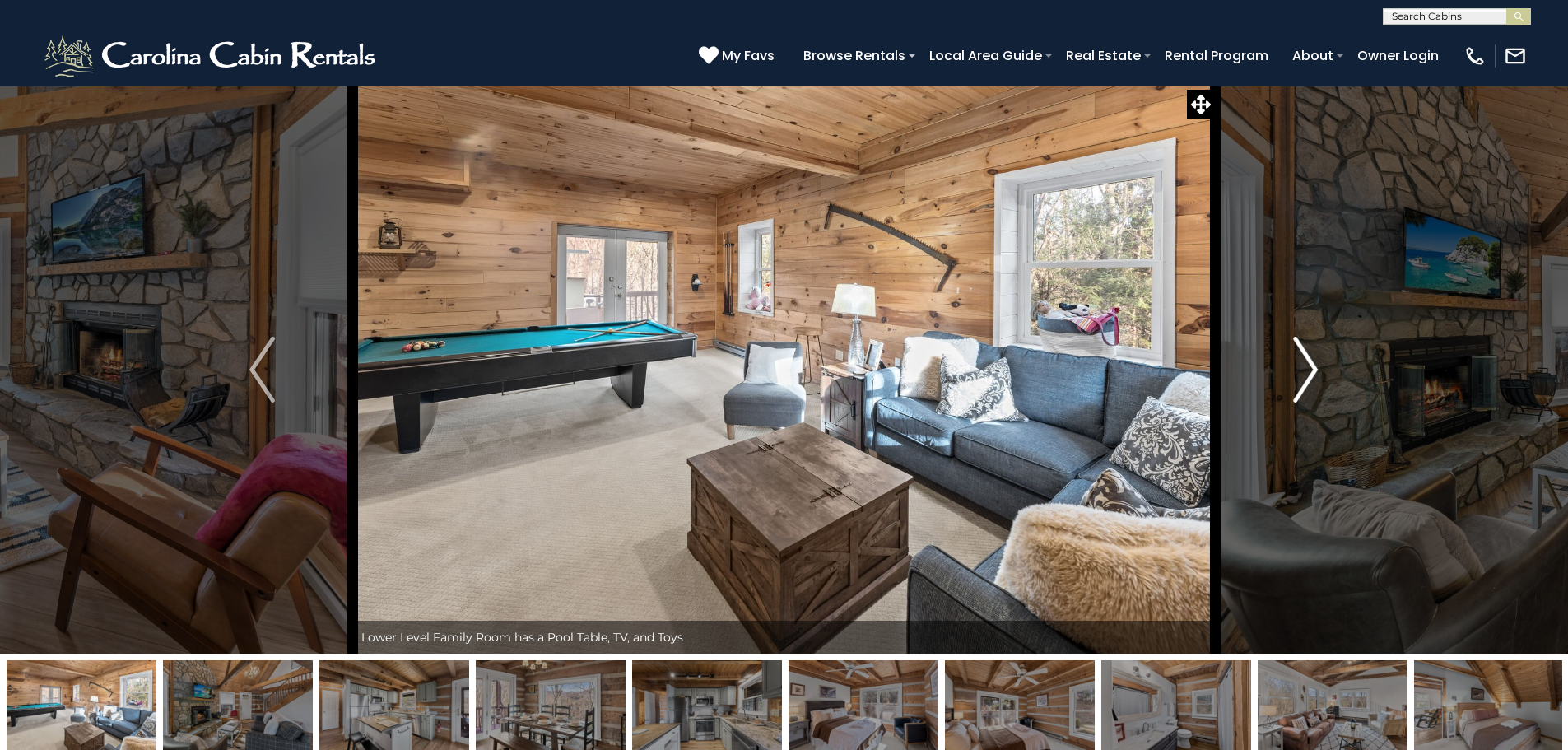
click at [1295, 379] on img "Next" at bounding box center [1305, 369] width 24 height 66
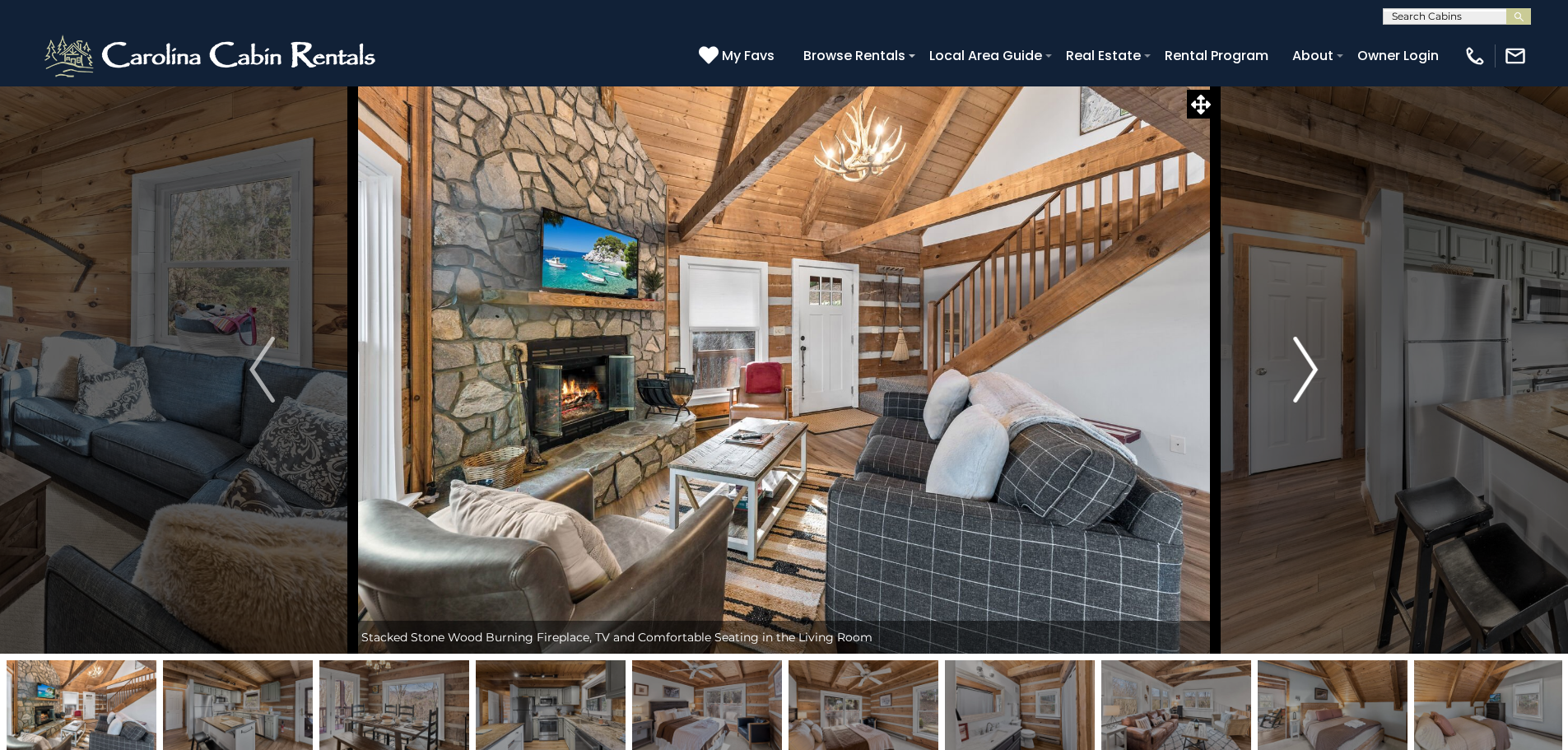
click at [1295, 379] on img "Next" at bounding box center [1305, 369] width 24 height 66
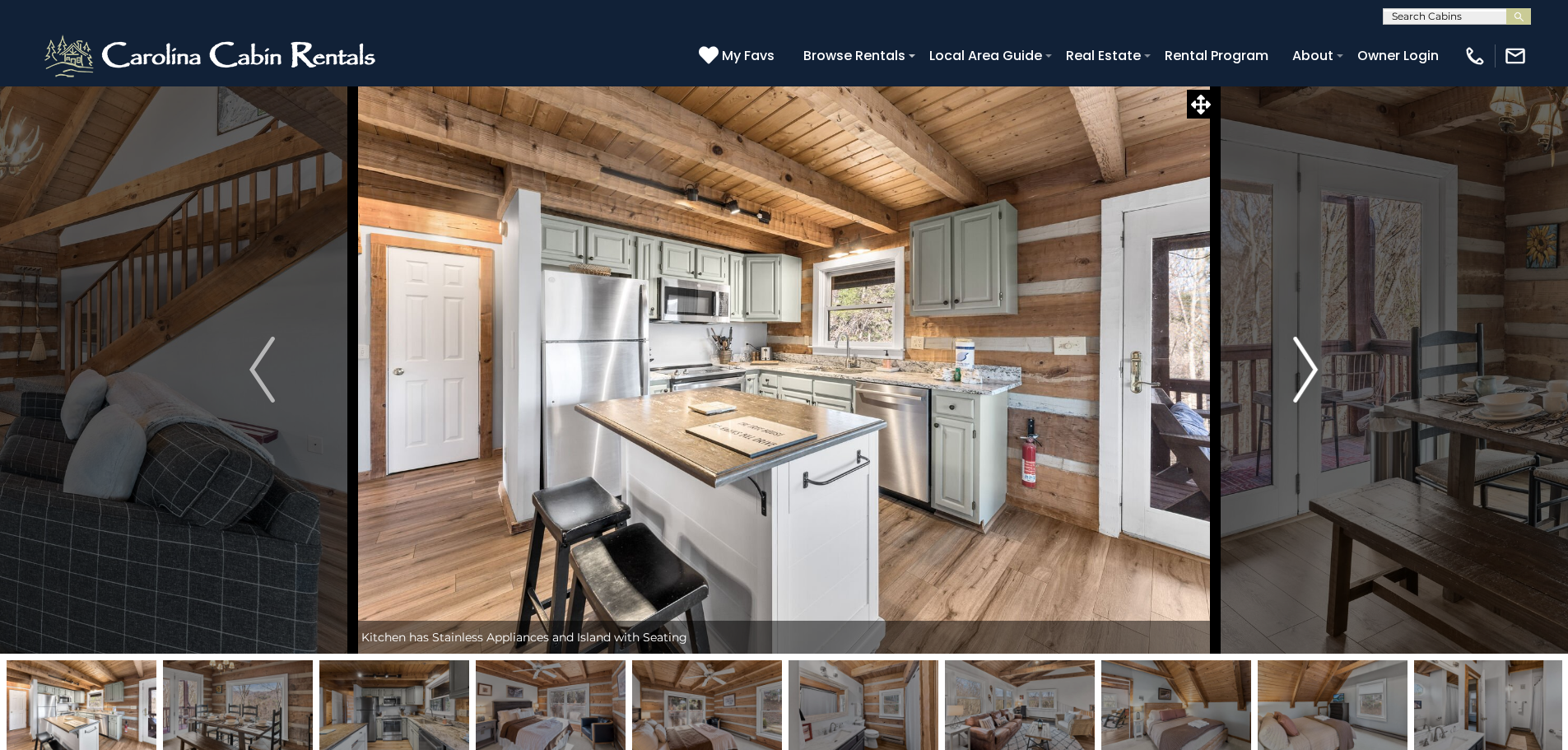
click at [1295, 379] on img "Next" at bounding box center [1305, 369] width 24 height 66
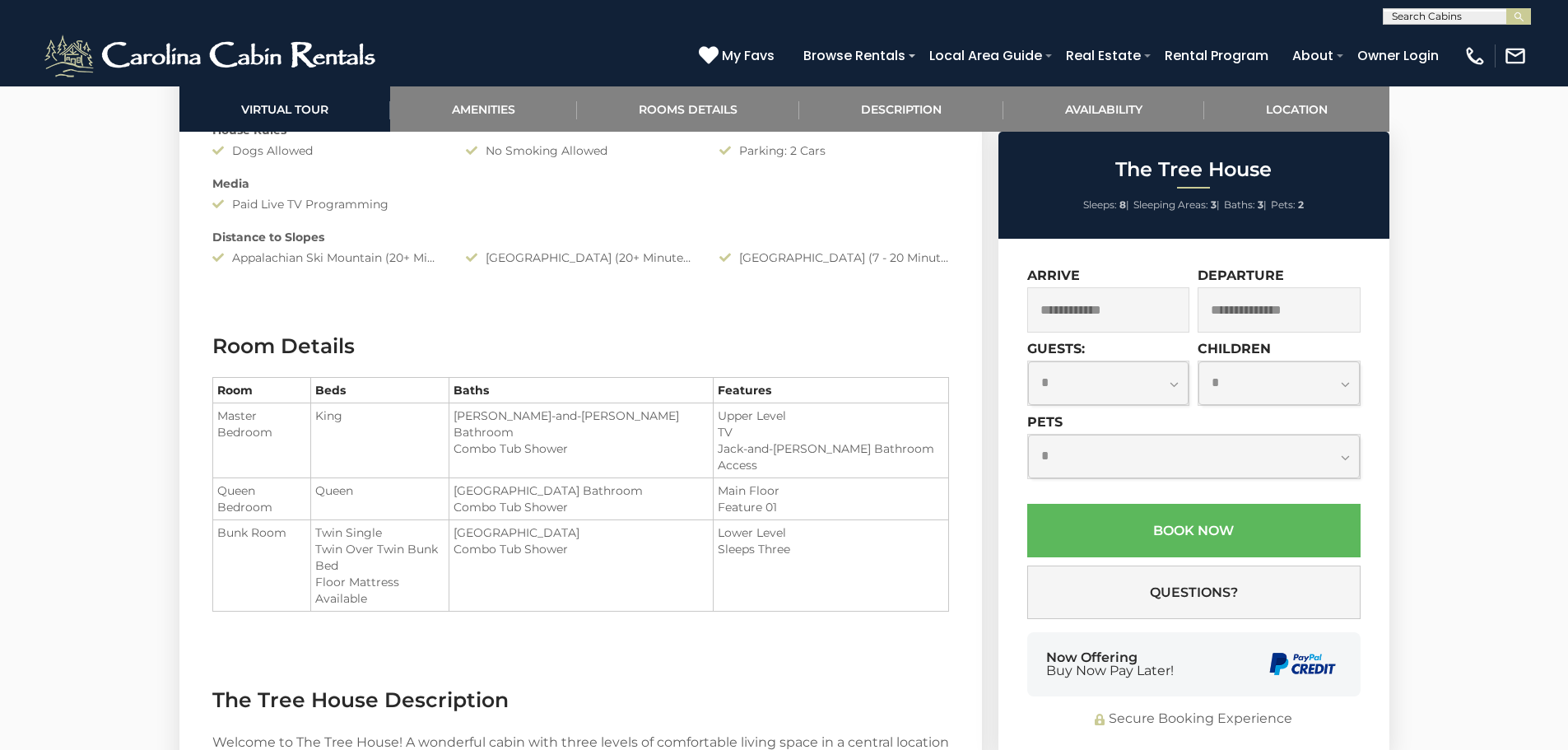
scroll to position [1729, 0]
